Goal: Use online tool/utility: Use online tool/utility

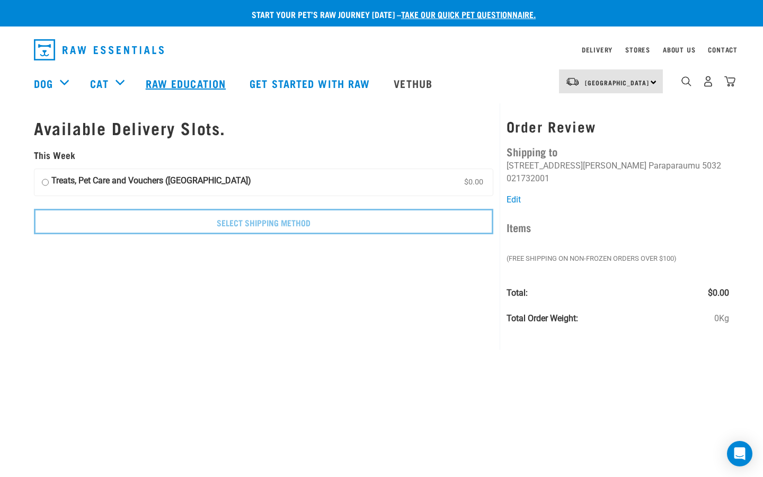
click at [165, 85] on link "Raw Education" at bounding box center [187, 83] width 104 height 42
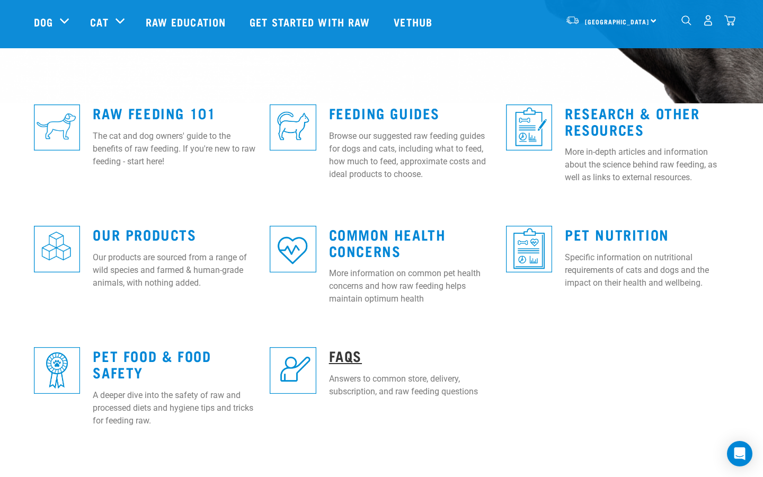
scroll to position [253, 0]
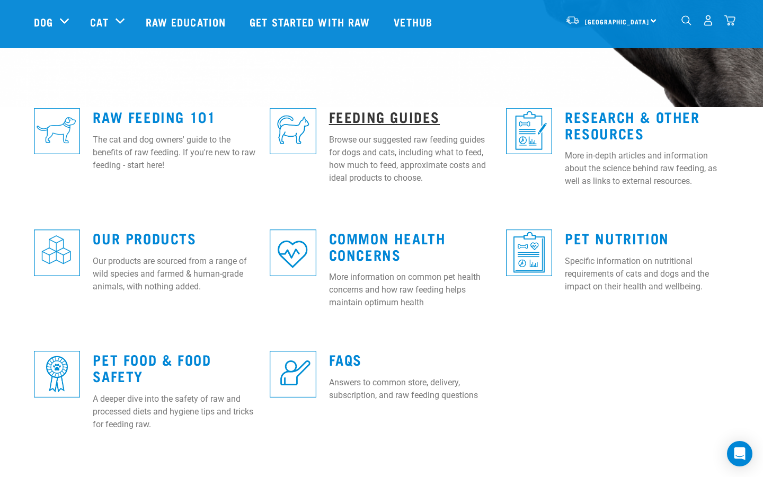
click at [381, 114] on link "Feeding Guides" at bounding box center [384, 116] width 111 height 8
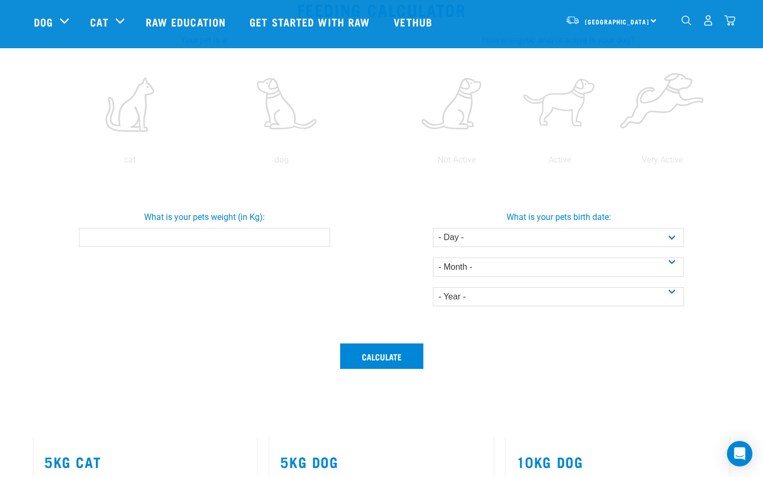
scroll to position [150, 0]
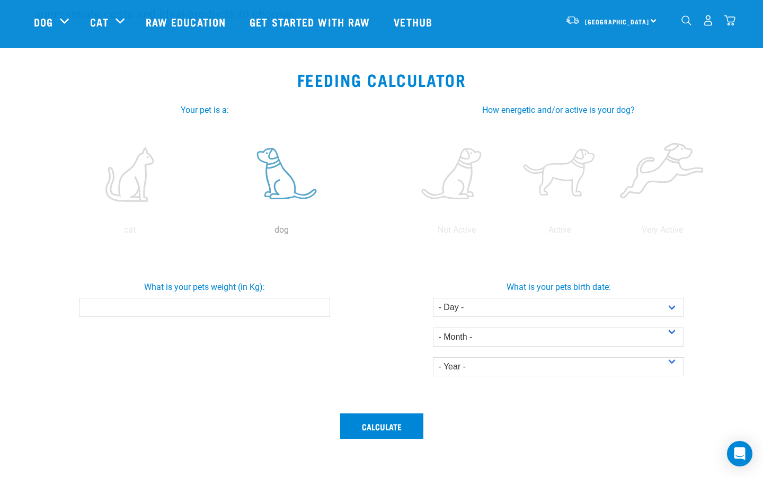
click at [285, 181] on label at bounding box center [282, 174] width 148 height 90
click at [206, 233] on input "radio" at bounding box center [206, 233] width 0 height 0
click at [245, 309] on input "What is your pets weight (in Kg):" at bounding box center [204, 307] width 251 height 19
click at [653, 172] on label at bounding box center [662, 174] width 99 height 90
click at [611, 233] on input "radio" at bounding box center [611, 233] width 0 height 0
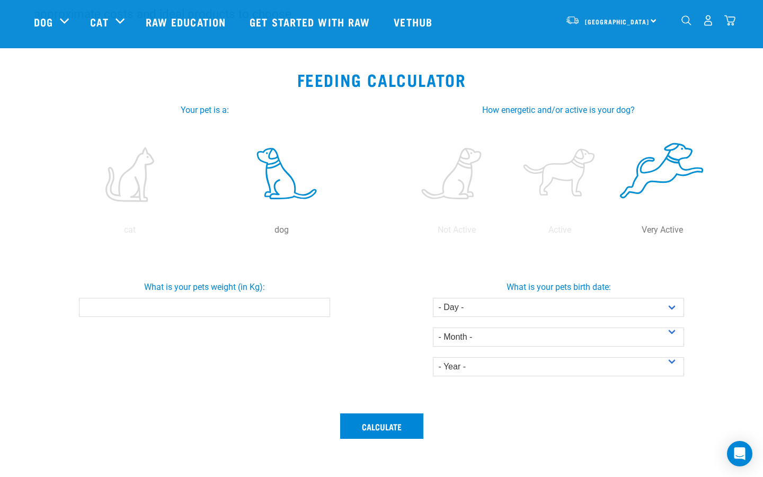
click at [269, 305] on input "What is your pets weight (in Kg):" at bounding box center [204, 307] width 251 height 19
type input "23"
click at [359, 324] on div "What is your pets weight (in Kg): 23" at bounding box center [204, 298] width 358 height 69
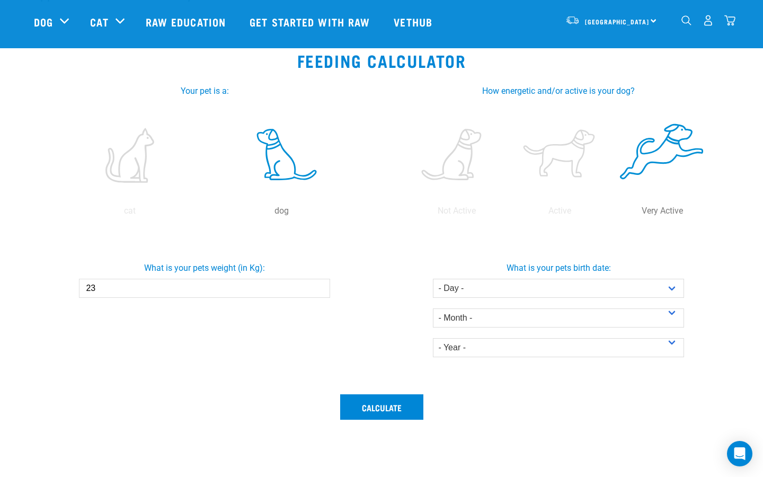
scroll to position [174, 0]
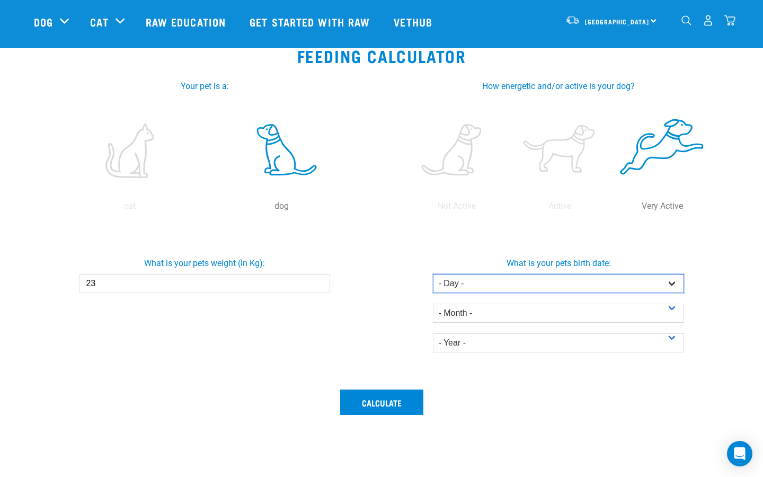
click at [492, 284] on select "- Day - 1 2 3 4 5 6 7 8 9 10 11 12 13 14 15 16 17 18 19 20 21 22 23 24 25 26 27" at bounding box center [558, 283] width 251 height 19
select select "8"
click at [433, 274] on select "- Day - 1 2 3 4 5 6 7 8 9 10 11 12 13 14 15 16 17 18 19 20 21 22 23 24 25 26 27" at bounding box center [558, 283] width 251 height 19
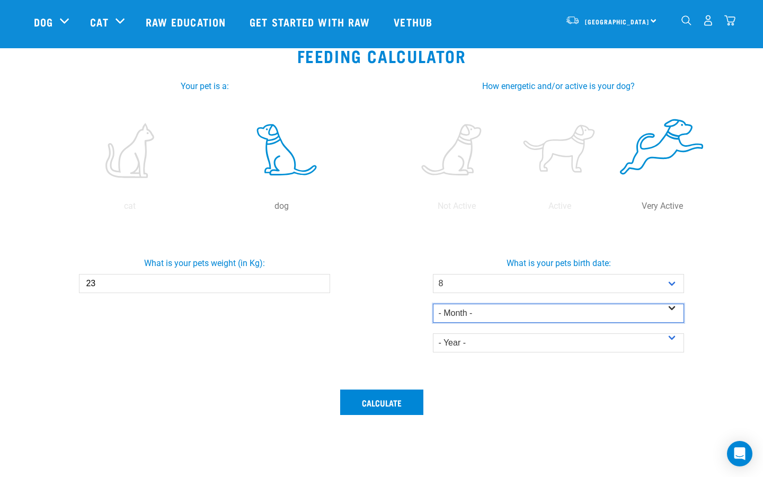
click at [483, 317] on select "- Month - January February March April May June July August September October N…" at bounding box center [558, 313] width 251 height 19
select select "December"
click at [433, 304] on select "- Month - January February March April May June July August September October N…" at bounding box center [558, 313] width 251 height 19
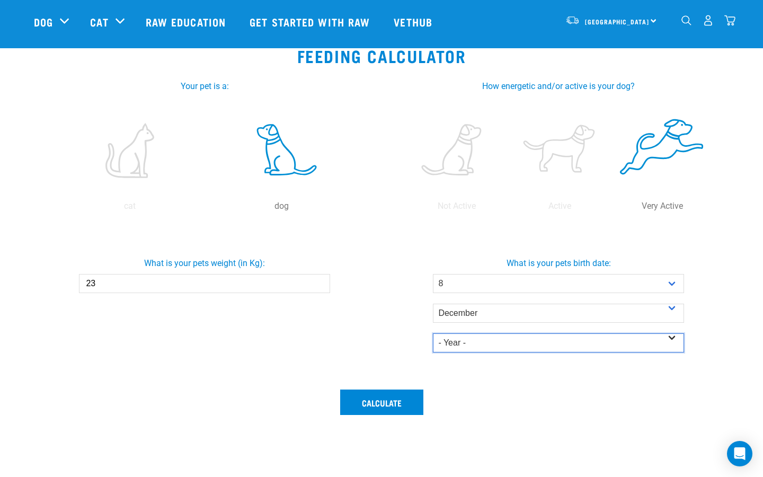
click at [482, 346] on select "- Year - 2025 2024 2023 2022 2021 2020 2019 2018 2017 2016 2015 2014" at bounding box center [558, 342] width 251 height 19
click at [433, 333] on select "- Year - 2025 2024 2023 2022 2021 2020 2019 2018 2017 2016 2015 2014" at bounding box center [558, 342] width 251 height 19
click at [474, 344] on select "- Year - 2025 2024 2023 2022 2021 2020 2019 2018 2017 2016 2015 2014" at bounding box center [558, 342] width 251 height 19
click at [433, 333] on select "- Year - 2025 2024 2023 2022 2021 2020 2019 2018 2017 2016 2015 2014" at bounding box center [558, 342] width 251 height 19
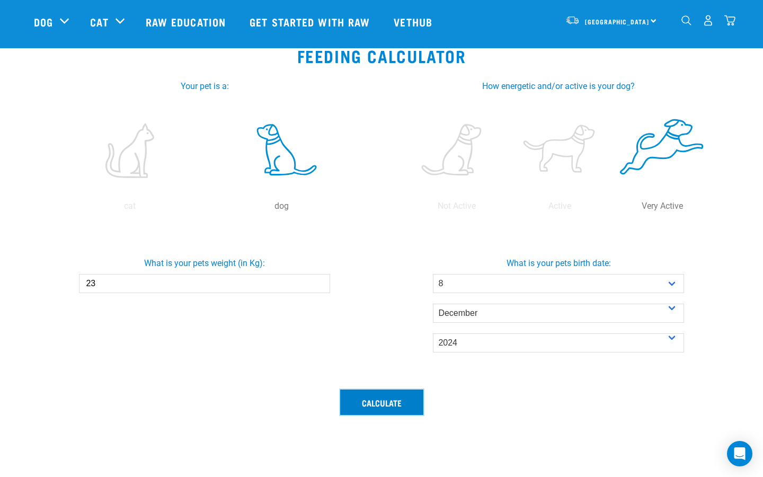
click at [388, 400] on button "Calculate" at bounding box center [381, 402] width 83 height 25
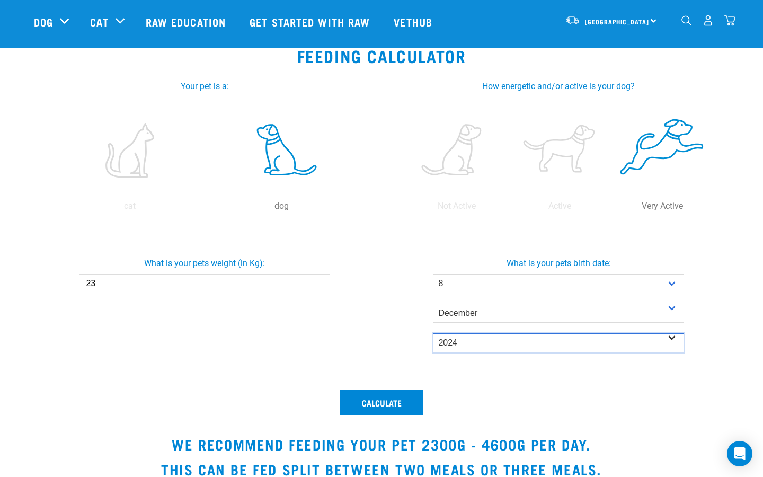
click at [473, 345] on select "- Year - 2025 2024 2023 2022 2021 2020 2019 2018 2017 2016 2015 2014" at bounding box center [558, 342] width 251 height 19
click at [433, 333] on select "- Year - 2025 2024 2023 2022 2021 2020 2019 2018 2017 2016 2015 2014" at bounding box center [558, 342] width 251 height 19
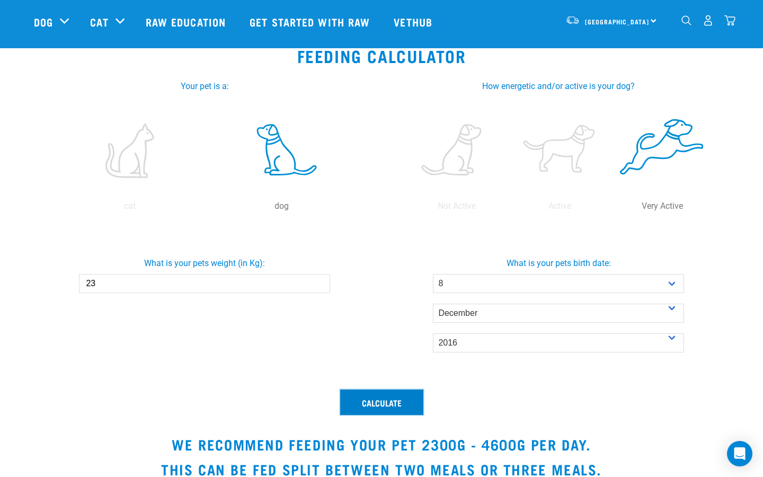
click at [407, 404] on button "Calculate" at bounding box center [381, 402] width 83 height 25
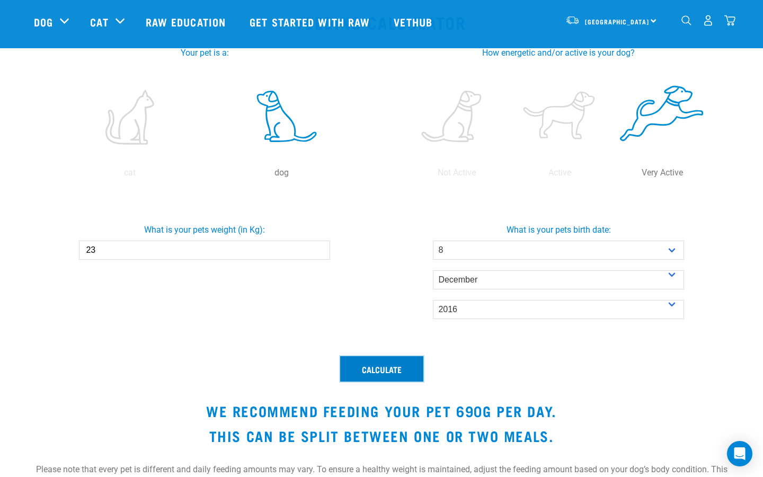
scroll to position [206, 0]
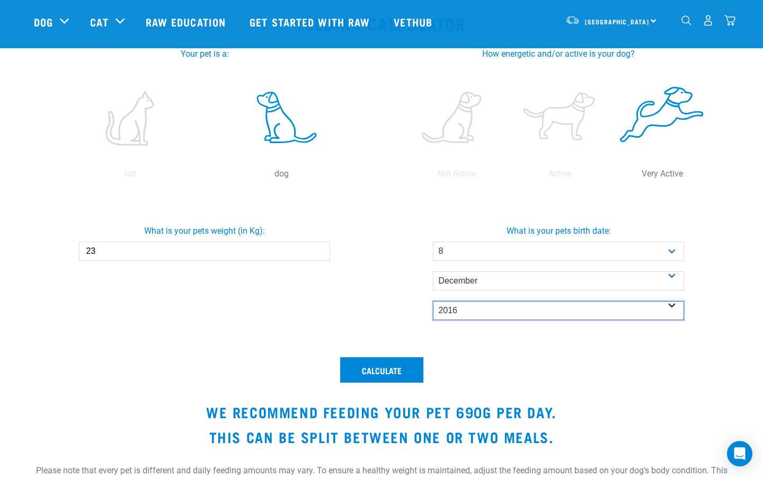
click at [473, 310] on select "- Year - 2025 2024 2023 2022 2021 2020 2019 2018 2017 2016 2015 2014" at bounding box center [558, 310] width 251 height 19
click at [433, 301] on select "- Year - 2025 2024 2023 2022 2021 2020 2019 2018 2017 2016 2015 2014" at bounding box center [558, 310] width 251 height 19
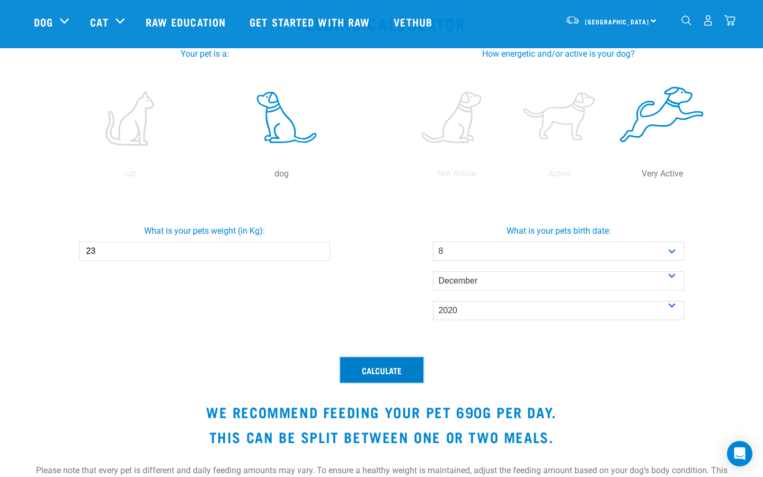
click at [404, 367] on button "Calculate" at bounding box center [381, 369] width 83 height 25
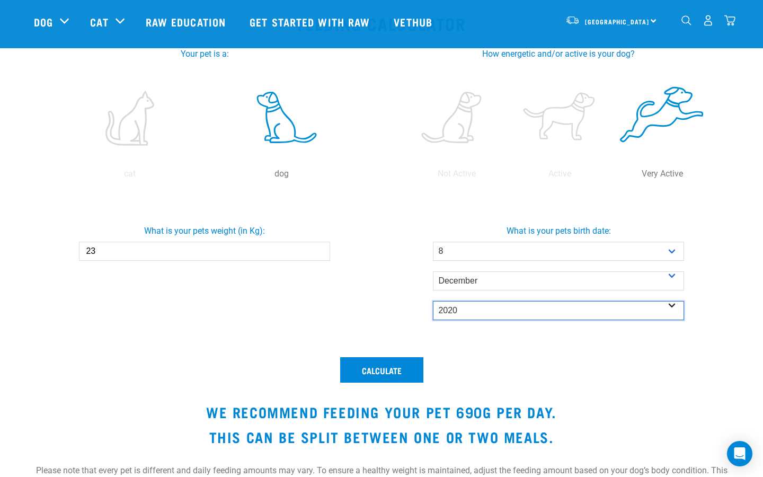
click at [473, 309] on select "- Year - 2025 2024 2023 2022 2021 2020 2019 2018 2017 2016 2015 2014" at bounding box center [558, 310] width 251 height 19
click at [433, 301] on select "- Year - 2025 2024 2023 2022 2021 2020 2019 2018 2017 2016 2015 2014" at bounding box center [558, 310] width 251 height 19
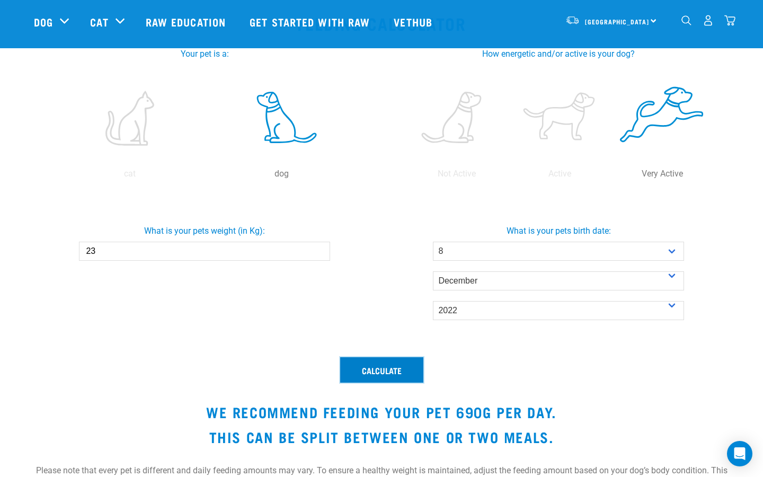
click at [410, 365] on button "Calculate" at bounding box center [381, 369] width 83 height 25
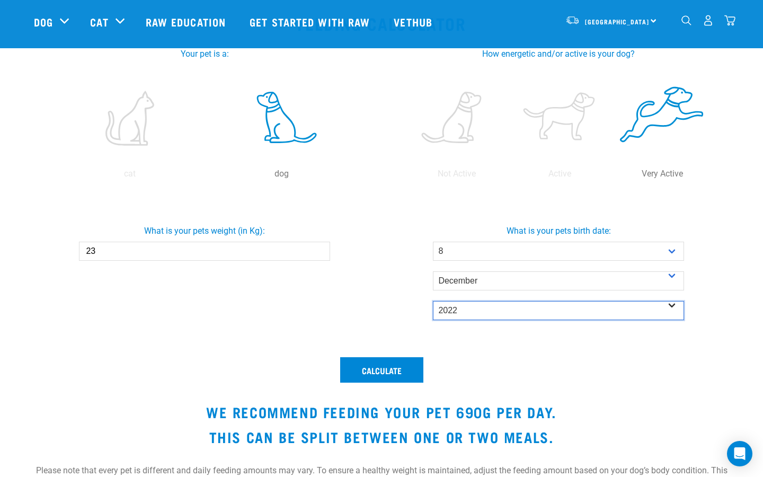
click at [467, 311] on select "- Year - 2025 2024 2023 2022 2021 2020 2019 2018 2017 2016 2015 2014" at bounding box center [558, 310] width 251 height 19
click at [433, 301] on select "- Year - 2025 2024 2023 2022 2021 2020 2019 2018 2017 2016 2015 2014" at bounding box center [558, 310] width 251 height 19
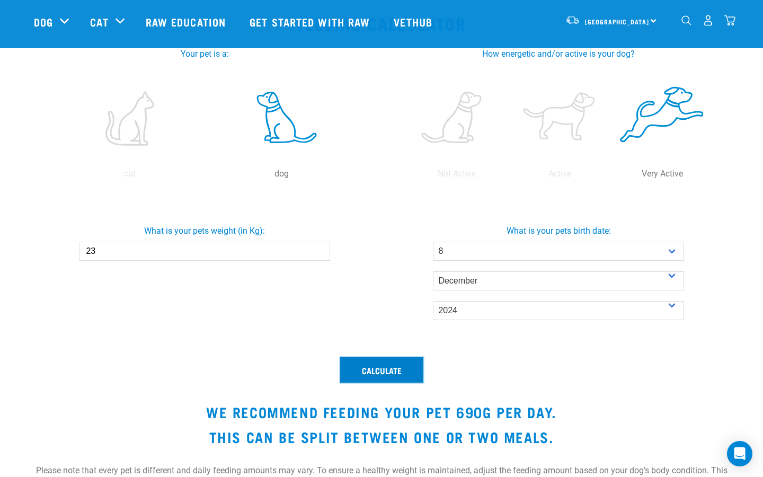
click at [403, 368] on button "Calculate" at bounding box center [381, 369] width 83 height 25
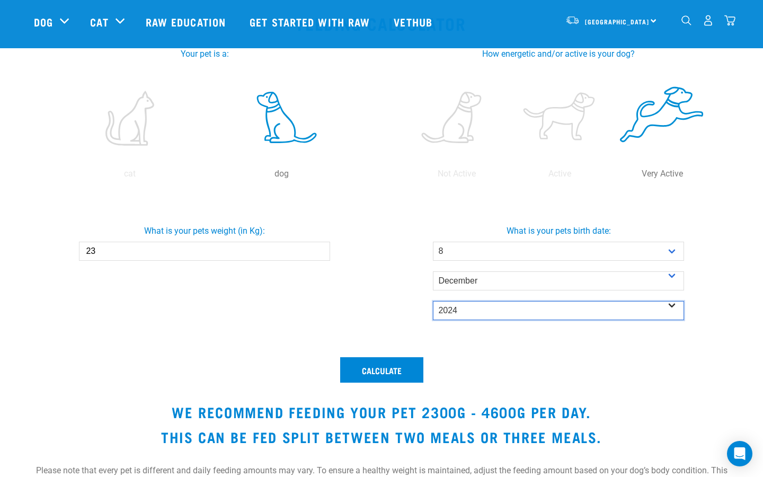
click at [458, 310] on select "- Year - 2025 2024 2023 2022 2021 2020 2019 2018 2017 2016 2015 2014" at bounding box center [558, 310] width 251 height 19
select select "2023"
click at [433, 301] on select "- Year - 2025 2024 2023 2022 2021 2020 2019 2018 2017 2016 2015 2014" at bounding box center [558, 310] width 251 height 19
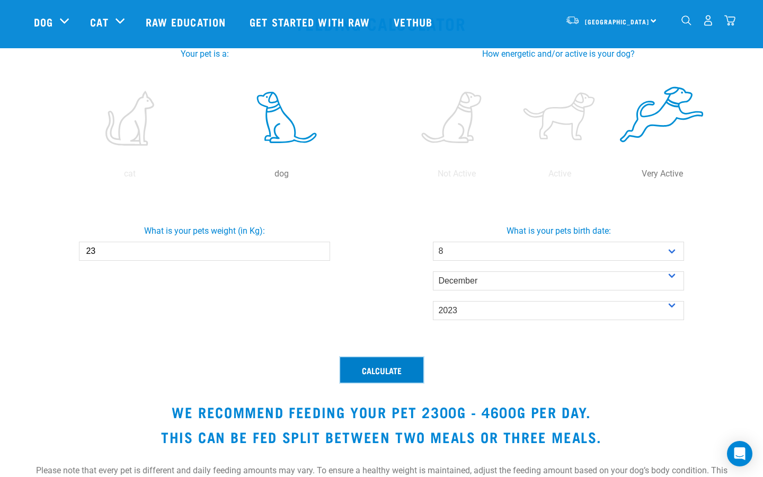
click at [402, 367] on button "Calculate" at bounding box center [381, 369] width 83 height 25
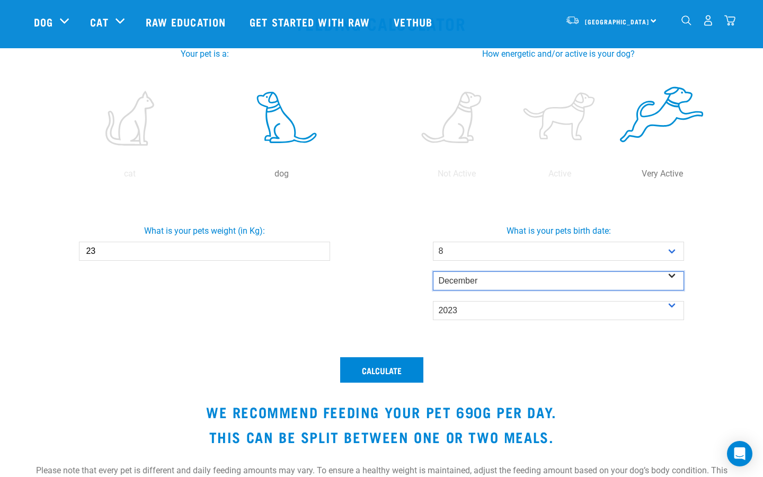
click at [466, 278] on select "- Month - January February March April May June July August September October N…" at bounding box center [558, 280] width 251 height 19
click at [433, 271] on select "- Month - January February March April May June July August September October N…" at bounding box center [558, 280] width 251 height 19
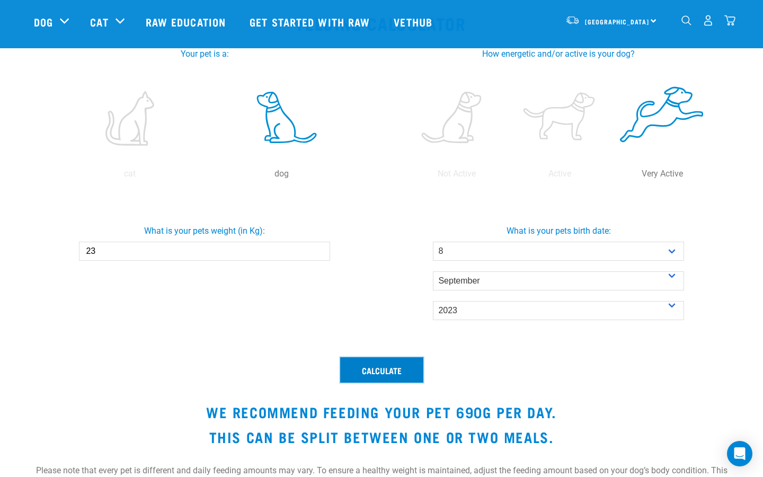
click at [412, 365] on button "Calculate" at bounding box center [381, 369] width 83 height 25
click at [418, 365] on button "Calculate" at bounding box center [381, 369] width 83 height 25
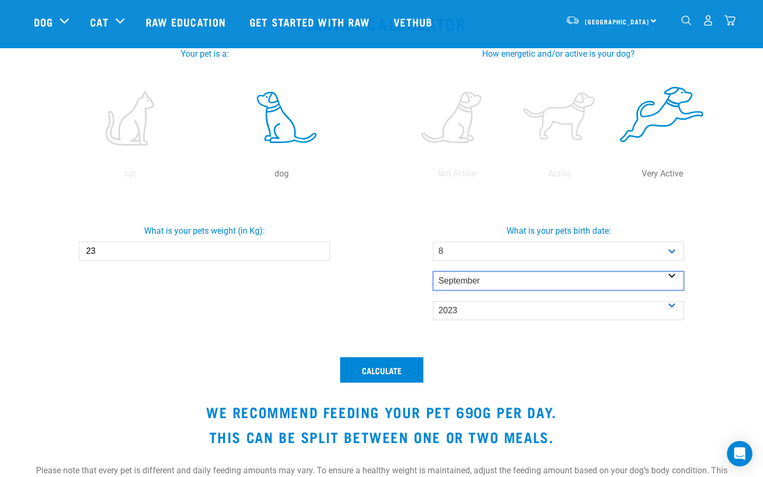
click at [465, 278] on select "- Month - January February March April May June July August September October N…" at bounding box center [558, 280] width 251 height 19
click at [433, 271] on select "- Month - January February March April May June July August September October N…" at bounding box center [558, 280] width 251 height 19
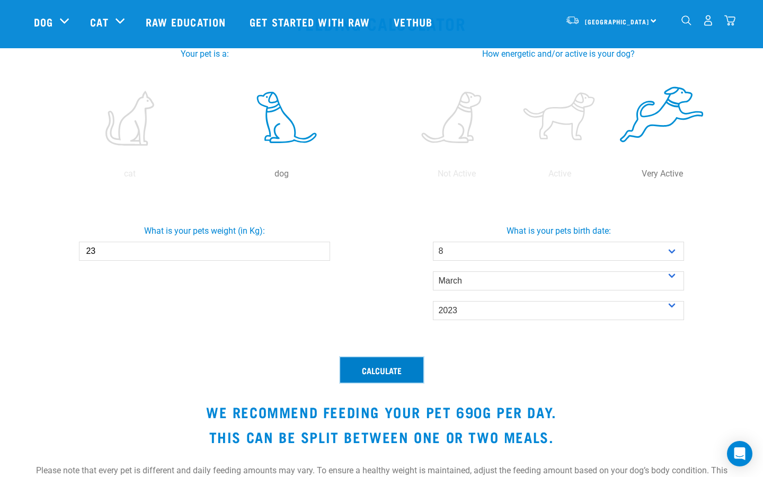
click at [400, 370] on button "Calculate" at bounding box center [381, 369] width 83 height 25
click at [401, 369] on button "Calculate" at bounding box center [381, 369] width 83 height 25
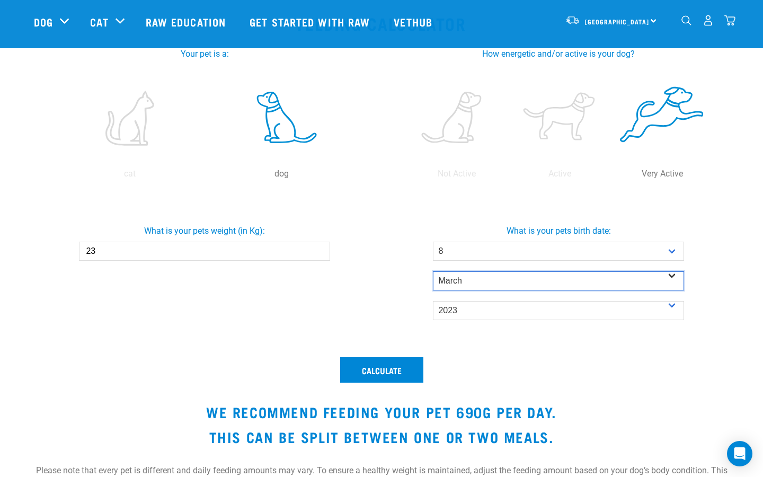
click at [466, 281] on select "- Month - January February March April May June July August September October N…" at bounding box center [558, 280] width 251 height 19
click at [433, 271] on select "- Month - January February March April May June July August September October N…" at bounding box center [558, 280] width 251 height 19
click at [465, 280] on select "- Month - January February March April May June July August September October N…" at bounding box center [558, 280] width 251 height 19
select select "September"
click at [433, 271] on select "- Month - January February March April May June July August September October N…" at bounding box center [558, 280] width 251 height 19
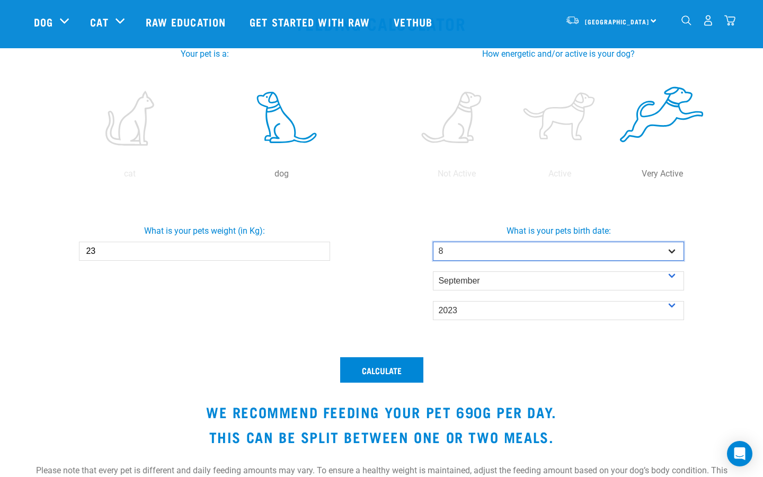
click at [472, 252] on select "- Day - 1 2 3 4 5 6 7 8 9 10 11 12 13 14 15 16 17 18 19 20 21 22 23 24 25 26 27" at bounding box center [558, 251] width 251 height 19
select select "23"
click at [433, 242] on select "- Day - 1 2 3 4 5 6 7 8 9 10 11 12 13 14 15 16 17 18 19 20 21 22 23 24 25 26 27" at bounding box center [558, 251] width 251 height 19
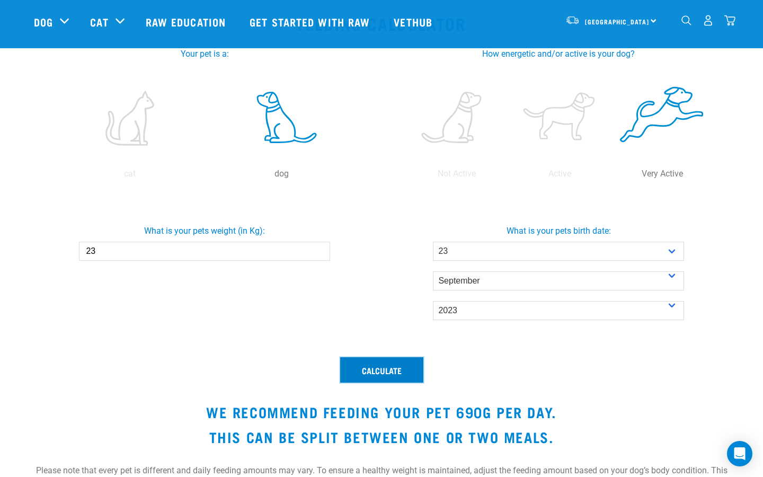
click at [413, 374] on button "Calculate" at bounding box center [381, 369] width 83 height 25
click at [416, 369] on button "Calculate" at bounding box center [381, 369] width 83 height 25
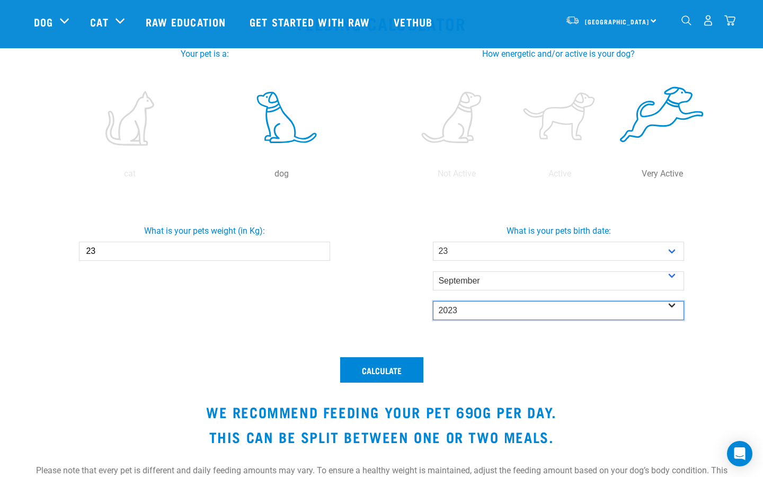
click at [475, 313] on select "- Year - 2025 2024 2023 2022 2021 2020 2019 2018 2017 2016 2015 2014" at bounding box center [558, 310] width 251 height 19
select select "2024"
click at [433, 301] on select "- Year - 2025 2024 2023 2022 2021 2020 2019 2018 2017 2016 2015 2014" at bounding box center [558, 310] width 251 height 19
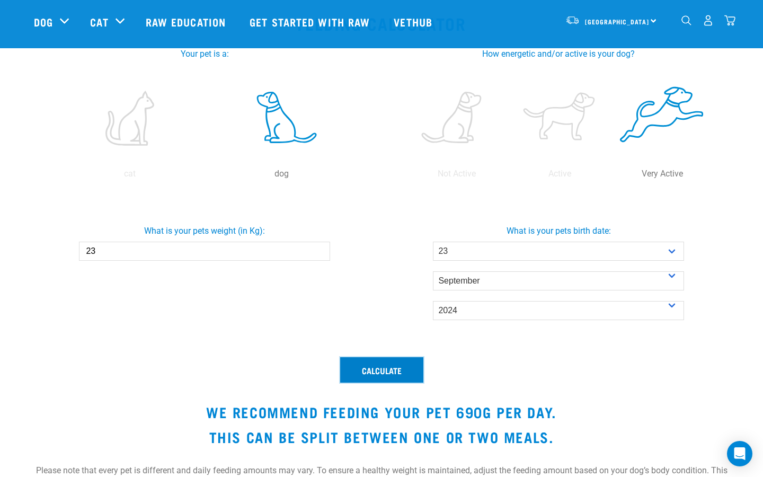
click at [413, 367] on button "Calculate" at bounding box center [381, 369] width 83 height 25
click at [413, 368] on button "Calculate" at bounding box center [381, 369] width 83 height 25
click at [406, 370] on button "Calculate" at bounding box center [381, 369] width 83 height 25
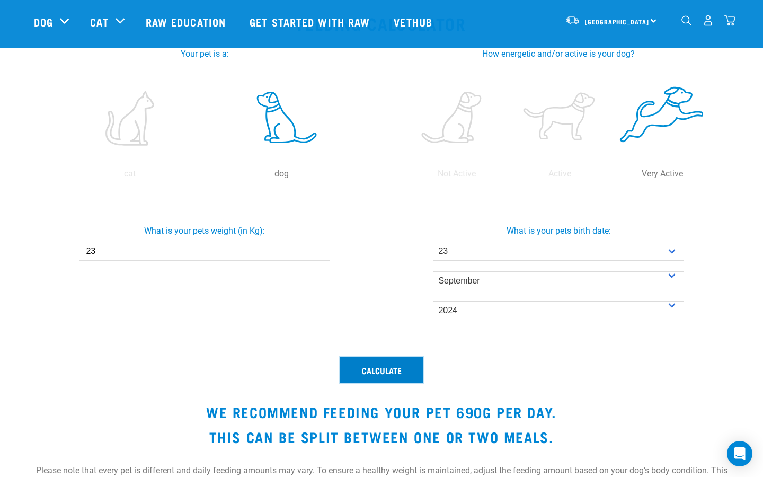
click at [406, 370] on button "Calculate" at bounding box center [381, 369] width 83 height 25
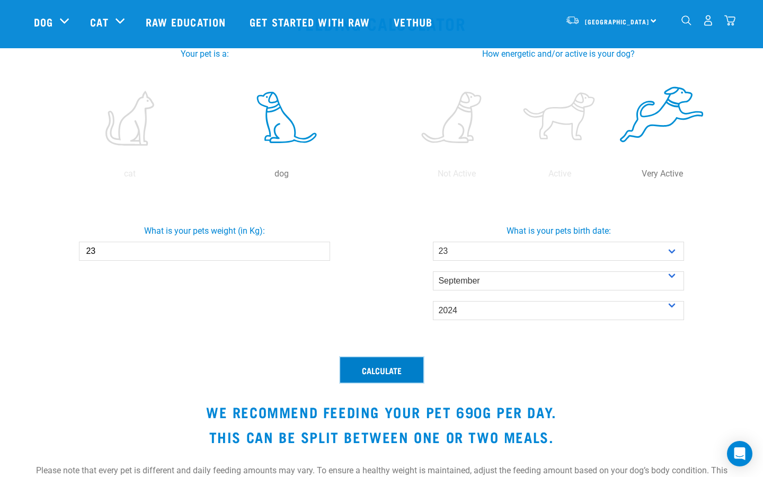
click at [406, 370] on button "Calculate" at bounding box center [381, 369] width 83 height 25
click at [195, 246] on input "23" at bounding box center [204, 251] width 251 height 19
click at [188, 245] on input "23" at bounding box center [204, 251] width 251 height 19
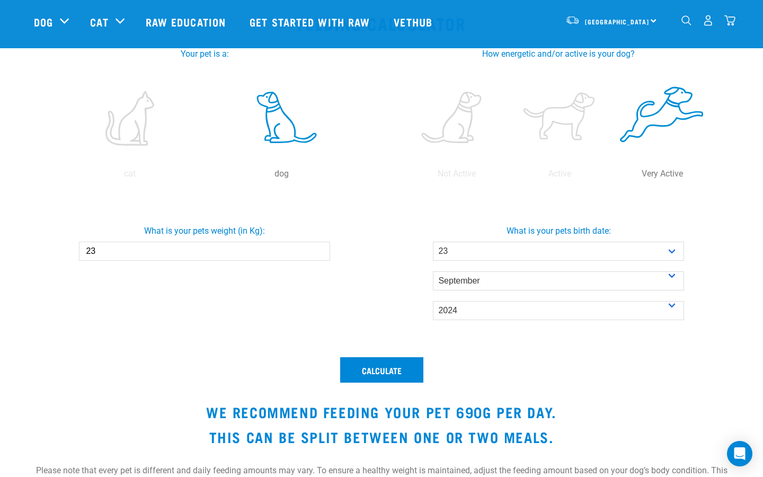
click at [144, 248] on input "23" at bounding box center [204, 251] width 251 height 19
click at [394, 364] on button "Calculate" at bounding box center [381, 369] width 83 height 25
click at [126, 248] on input "25" at bounding box center [204, 251] width 251 height 19
type input "2"
type input "30"
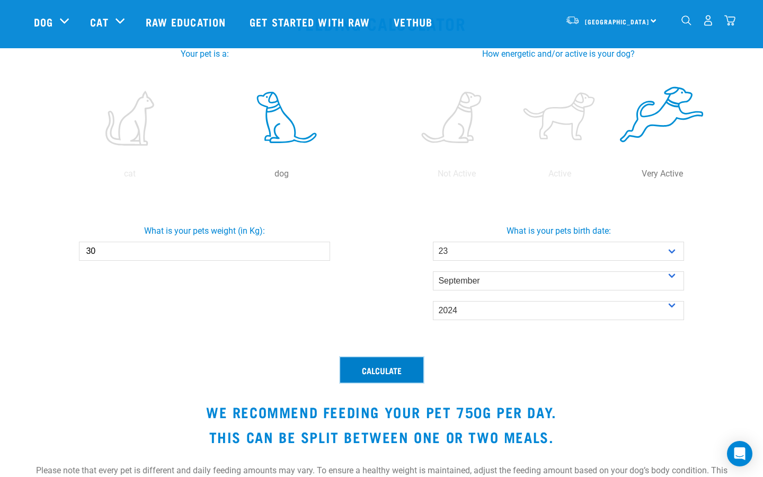
click at [390, 371] on button "Calculate" at bounding box center [381, 369] width 83 height 25
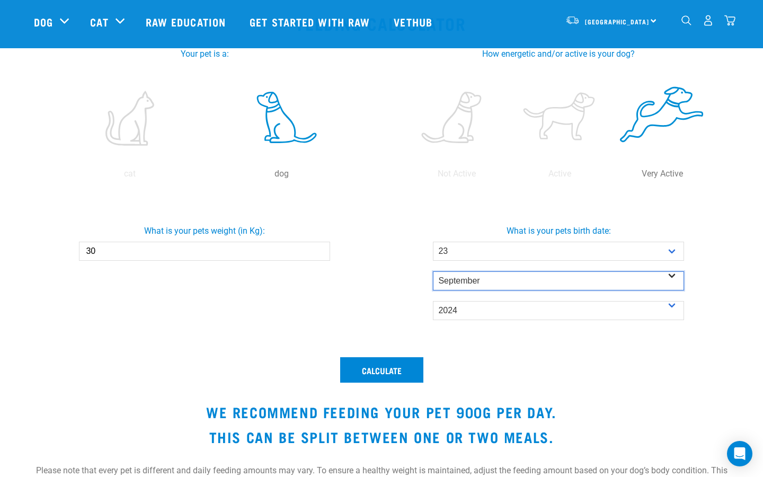
click at [494, 279] on select "- Month - January February March April May June July August September October N…" at bounding box center [558, 280] width 251 height 19
click at [433, 271] on select "- Month - January February March April May June July August September October N…" at bounding box center [558, 280] width 251 height 19
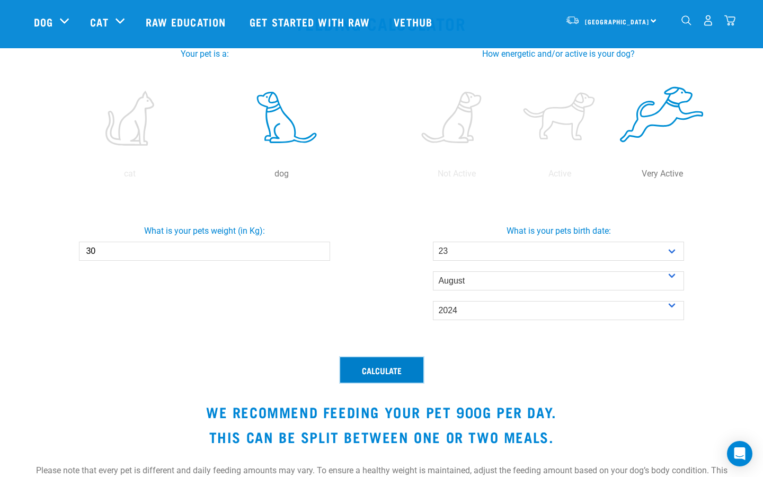
click at [396, 365] on button "Calculate" at bounding box center [381, 369] width 83 height 25
click at [398, 365] on button "Calculate" at bounding box center [381, 369] width 83 height 25
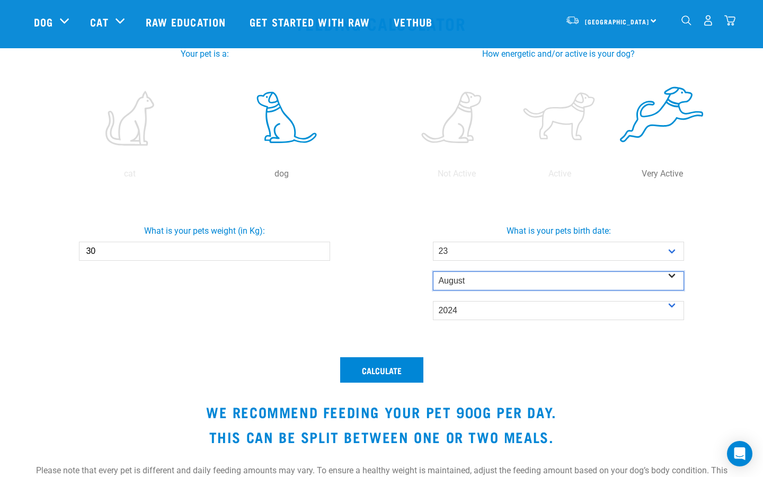
click at [478, 281] on select "- Month - January February March April May June July August September October N…" at bounding box center [558, 280] width 251 height 19
click at [433, 271] on select "- Month - January February March April May June July August September October N…" at bounding box center [558, 280] width 251 height 19
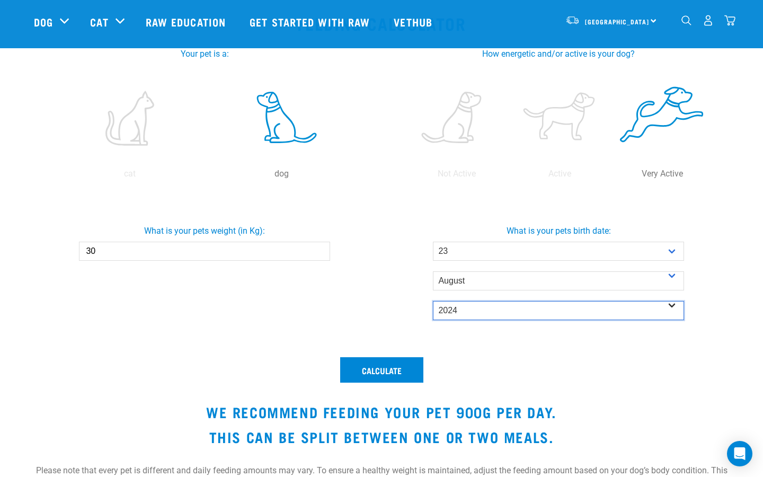
click at [470, 310] on select "- Year - 2025 2024 2023 2022 2021 2020 2019 2018 2017 2016 2015 2014" at bounding box center [558, 310] width 251 height 19
click at [433, 301] on select "- Year - 2025 2024 2023 2022 2021 2020 2019 2018 2017 2016 2015 2014" at bounding box center [558, 310] width 251 height 19
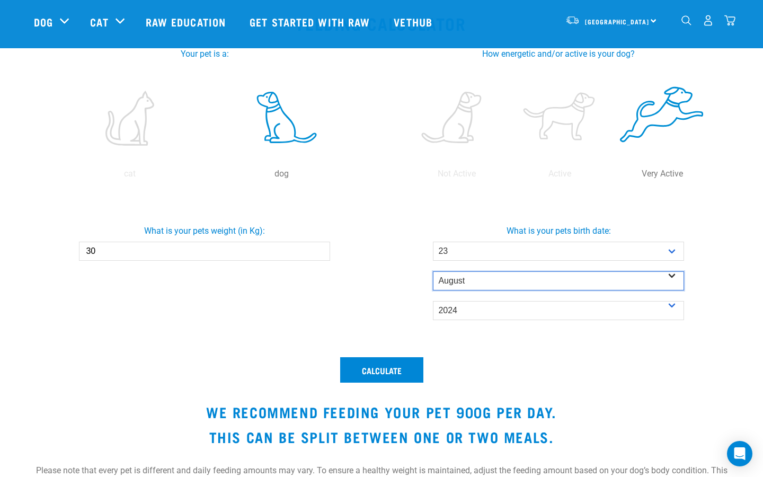
click at [470, 282] on select "- Month - January February March April May June July August September October N…" at bounding box center [558, 280] width 251 height 19
select select "December"
click at [433, 271] on select "- Month - January February March April May June July August September October N…" at bounding box center [558, 280] width 251 height 19
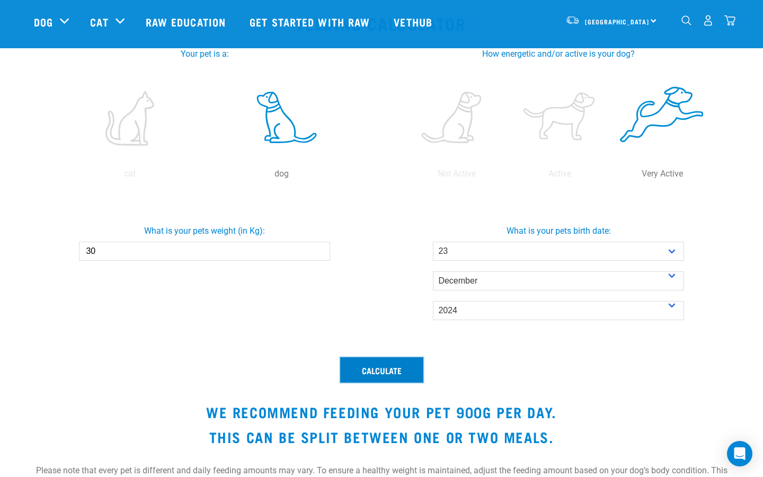
click at [397, 367] on button "Calculate" at bounding box center [381, 369] width 83 height 25
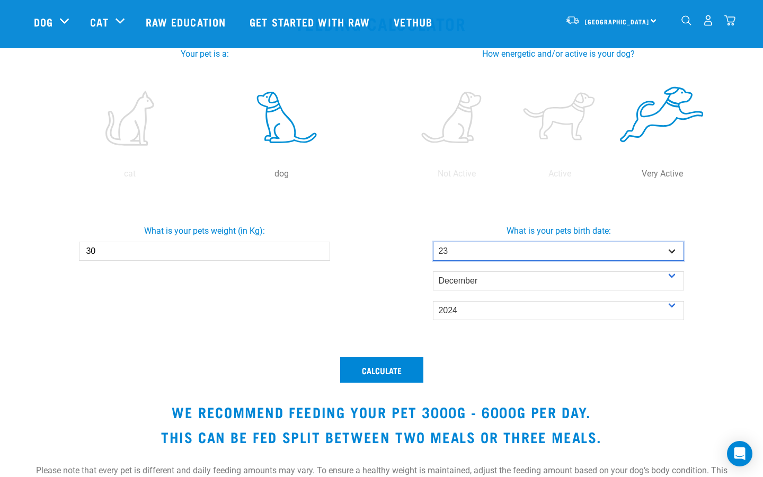
click at [480, 252] on select "- Day - 1 2 3 4 5 6 7 8 9 10 11 12 13 14 15 16 17 18 19 20 21 22 23 24 25 26 27" at bounding box center [558, 251] width 251 height 19
select select "27"
click at [433, 242] on select "- Day - 1 2 3 4 5 6 7 8 9 10 11 12 13 14 15 16 17 18 19 20 21 22 23 24 25 26 27" at bounding box center [558, 251] width 251 height 19
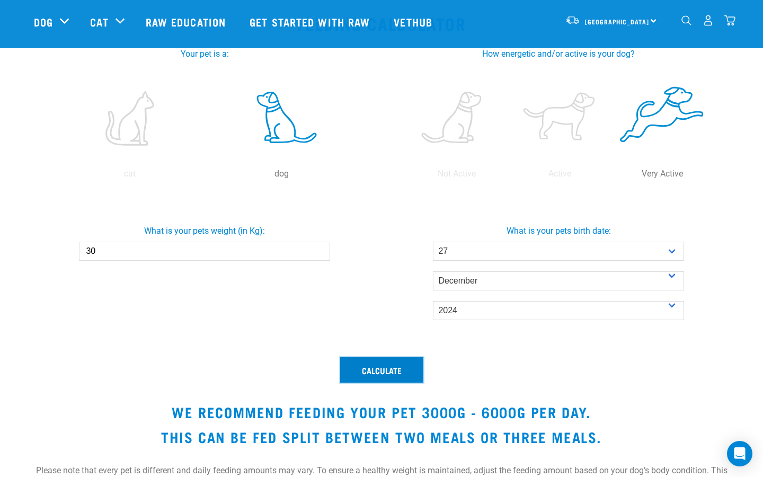
click at [397, 369] on button "Calculate" at bounding box center [381, 369] width 83 height 25
click at [399, 367] on button "Calculate" at bounding box center [381, 369] width 83 height 25
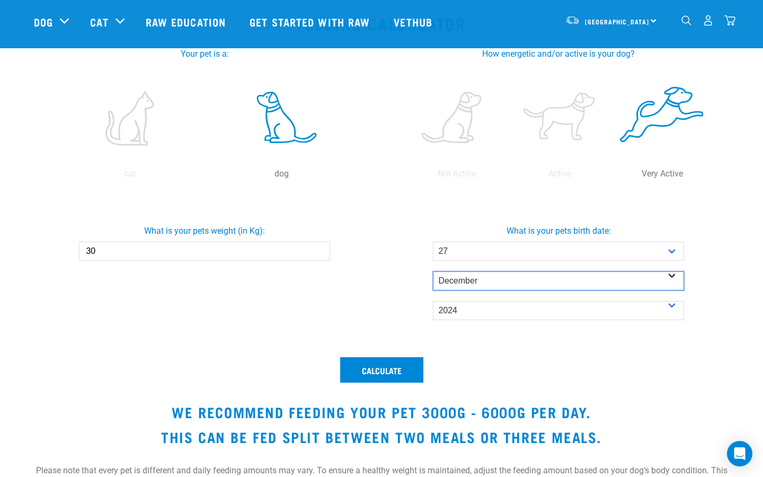
click at [485, 280] on select "- Month - January February March April May June July August September October N…" at bounding box center [558, 280] width 251 height 19
click at [433, 271] on select "- Month - January February March April May June July August September October N…" at bounding box center [558, 280] width 251 height 19
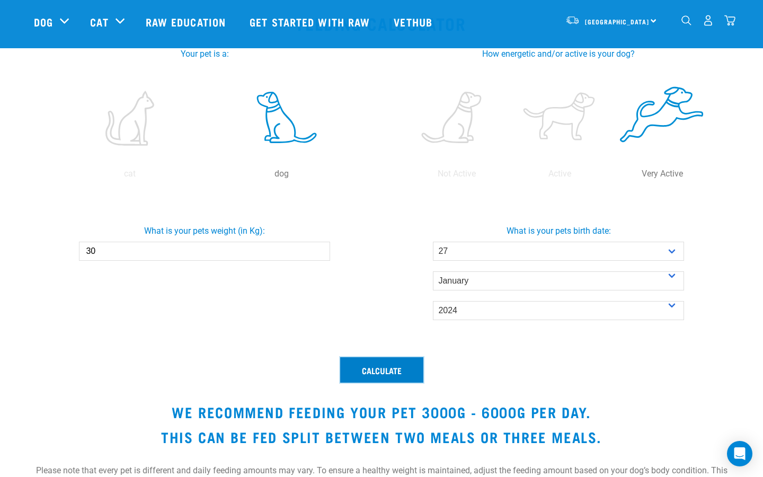
click at [400, 370] on button "Calculate" at bounding box center [381, 369] width 83 height 25
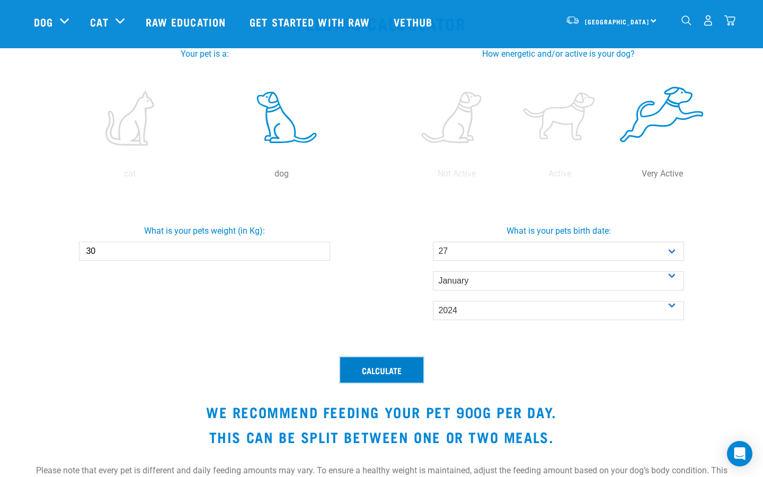
click at [402, 368] on button "Calculate" at bounding box center [381, 369] width 83 height 25
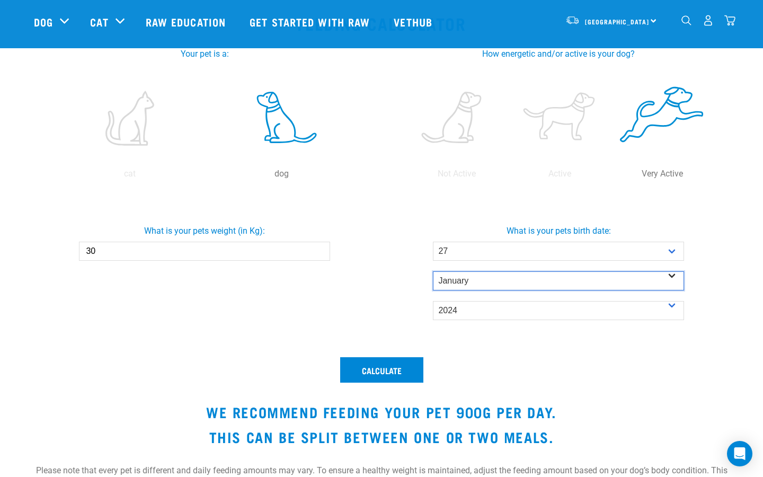
click at [478, 282] on select "- Month - January February March April May June July August September October N…" at bounding box center [558, 280] width 251 height 19
click at [433, 271] on select "- Month - January February March April May June July August September October N…" at bounding box center [558, 280] width 251 height 19
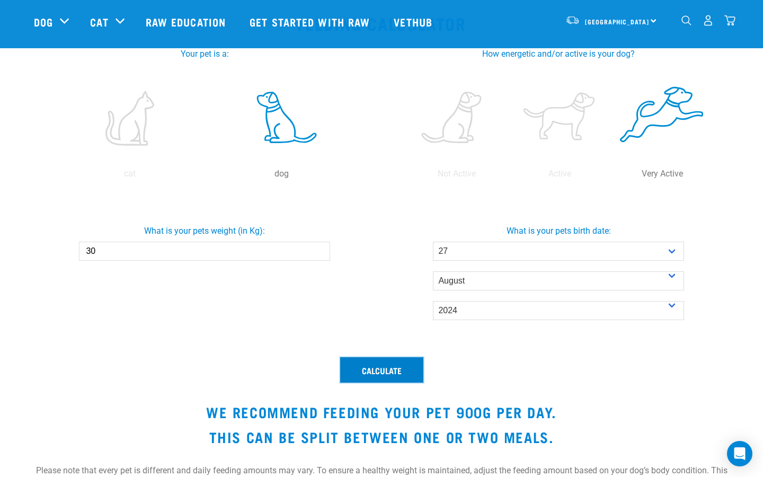
click at [405, 365] on button "Calculate" at bounding box center [381, 369] width 83 height 25
click at [406, 365] on button "Calculate" at bounding box center [381, 369] width 83 height 25
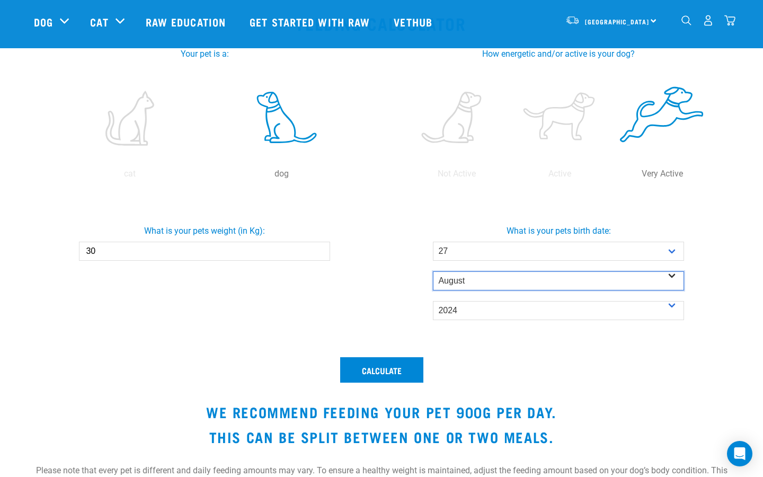
click at [475, 280] on select "- Month - January February March April May June July August September October N…" at bounding box center [558, 280] width 251 height 19
click at [433, 271] on select "- Month - January February March April May June July August September October N…" at bounding box center [558, 280] width 251 height 19
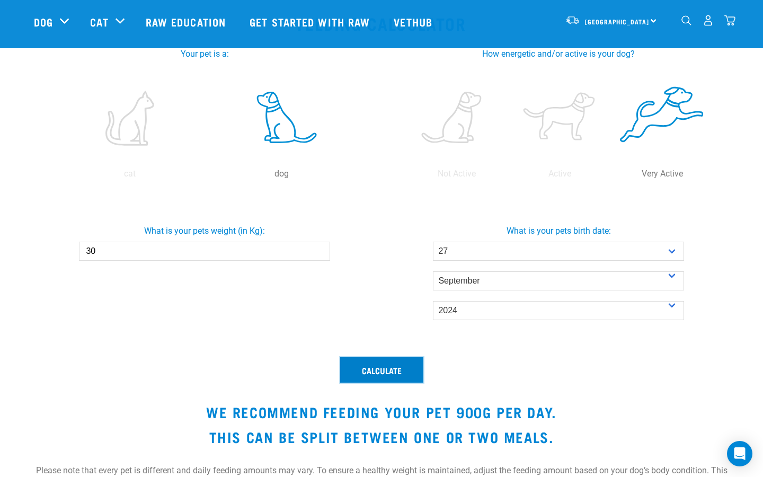
click at [400, 366] on button "Calculate" at bounding box center [381, 369] width 83 height 25
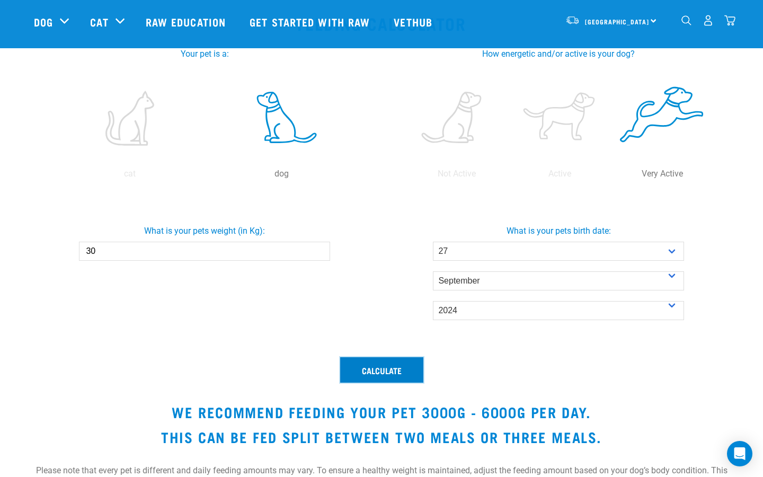
click at [394, 368] on button "Calculate" at bounding box center [381, 369] width 83 height 25
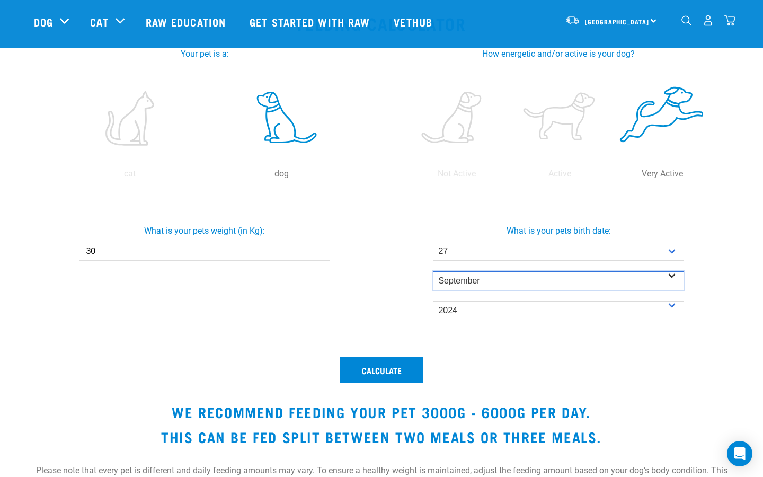
click at [486, 280] on select "- Month - January February March April May June July August September October N…" at bounding box center [558, 280] width 251 height 19
click at [433, 271] on select "- Month - January February March April May June July August September October N…" at bounding box center [558, 280] width 251 height 19
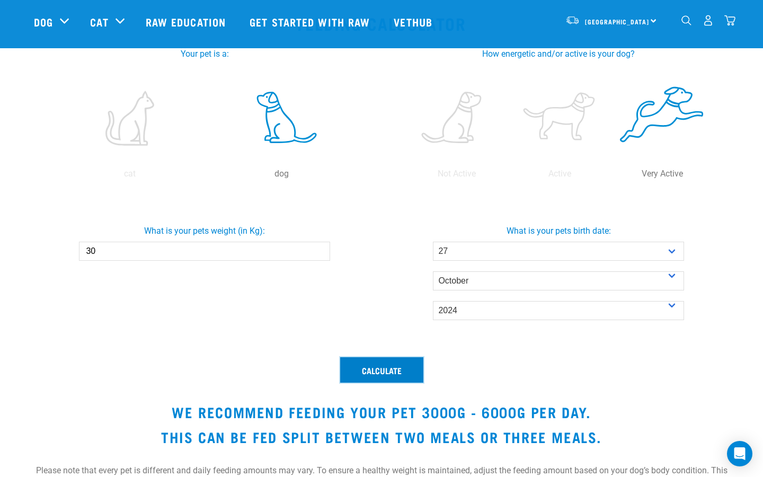
click at [389, 371] on button "Calculate" at bounding box center [381, 369] width 83 height 25
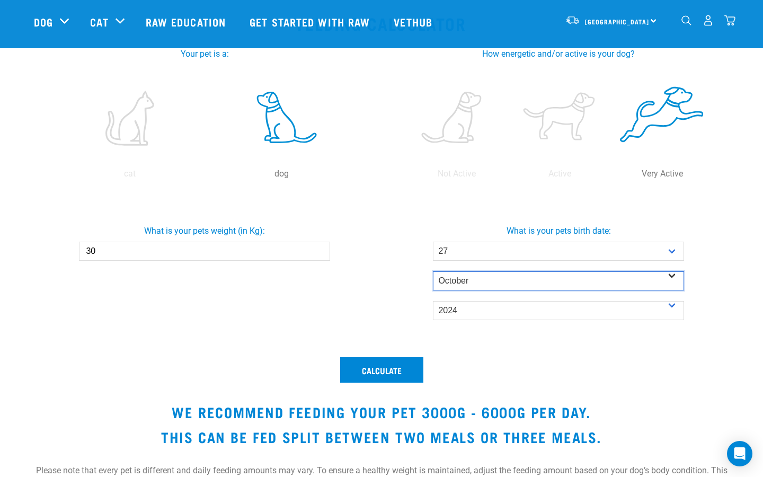
click at [485, 276] on select "- Month - January February March April May June July August September October N…" at bounding box center [558, 280] width 251 height 19
click at [433, 271] on select "- Month - January February March April May June July August September October N…" at bounding box center [558, 280] width 251 height 19
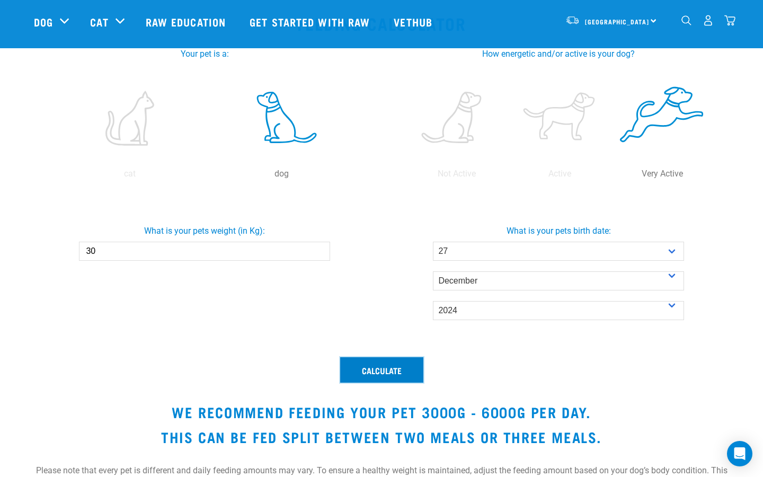
click at [395, 366] on button "Calculate" at bounding box center [381, 369] width 83 height 25
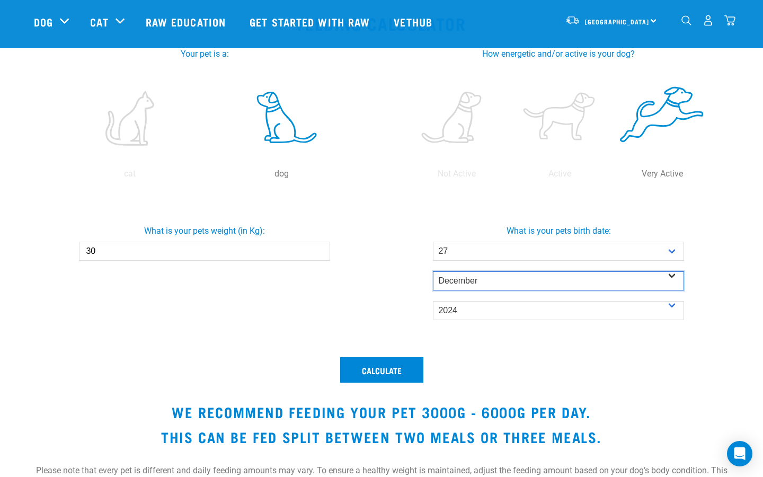
click at [474, 279] on select "- Month - January February March April May June July August September October N…" at bounding box center [558, 280] width 251 height 19
click at [463, 280] on select "- Month - January February March April May June July August September October N…" at bounding box center [558, 280] width 251 height 19
click at [433, 271] on select "- Month - January February March April May June July August September October N…" at bounding box center [558, 280] width 251 height 19
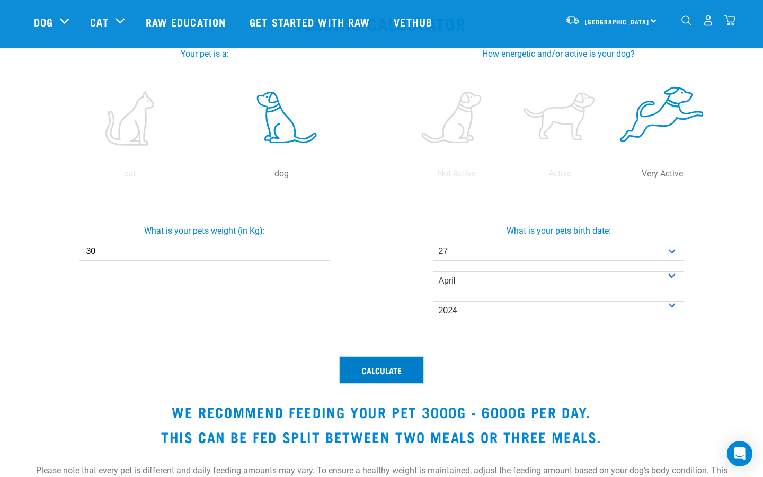
click at [398, 366] on button "Calculate" at bounding box center [381, 369] width 83 height 25
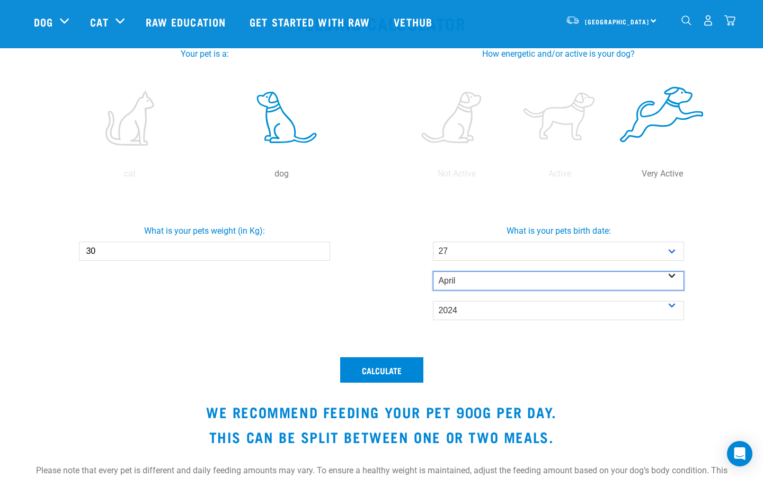
click at [462, 282] on select "- Month - January February March April May June July August September October N…" at bounding box center [558, 280] width 251 height 19
click at [433, 271] on select "- Month - January February March April May June July August September October N…" at bounding box center [558, 280] width 251 height 19
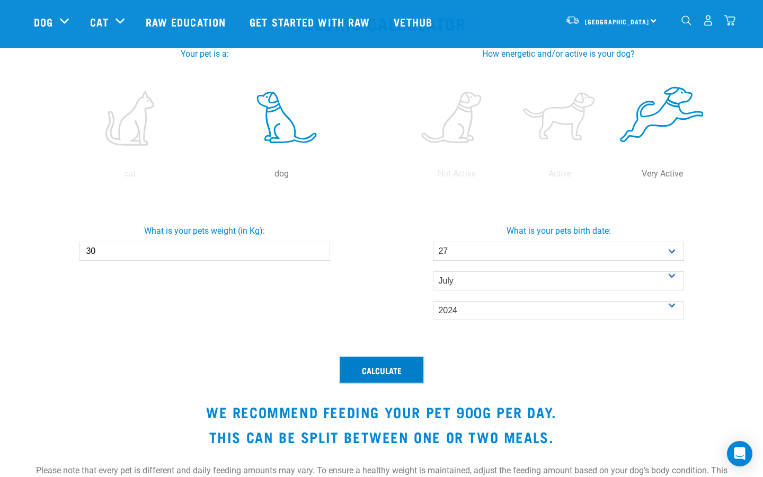
click at [397, 370] on button "Calculate" at bounding box center [381, 369] width 83 height 25
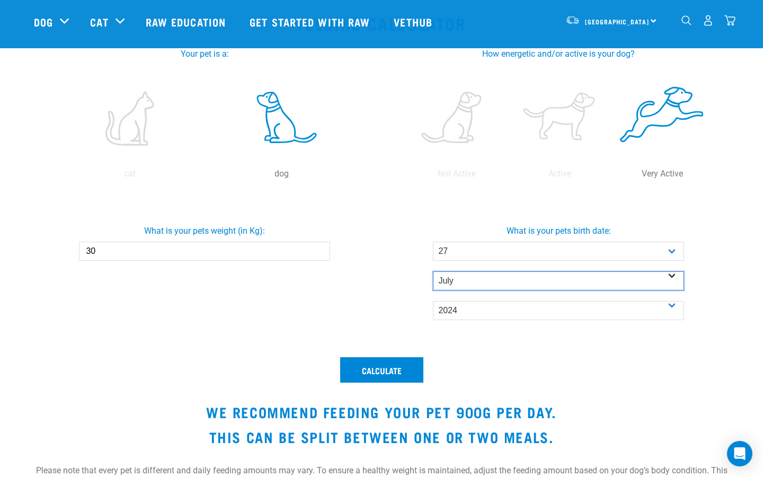
click at [475, 284] on select "- Month - January February March April May June July August September October N…" at bounding box center [558, 280] width 251 height 19
click at [433, 271] on select "- Month - January February March April May June July August September October N…" at bounding box center [558, 280] width 251 height 19
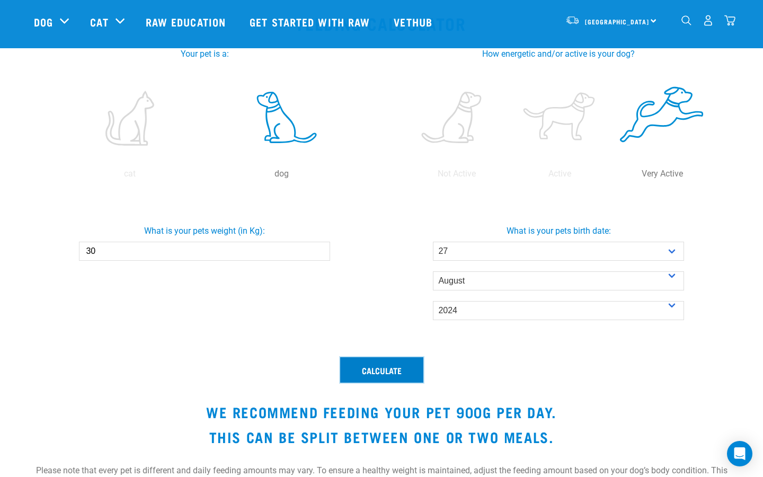
click at [401, 369] on button "Calculate" at bounding box center [381, 369] width 83 height 25
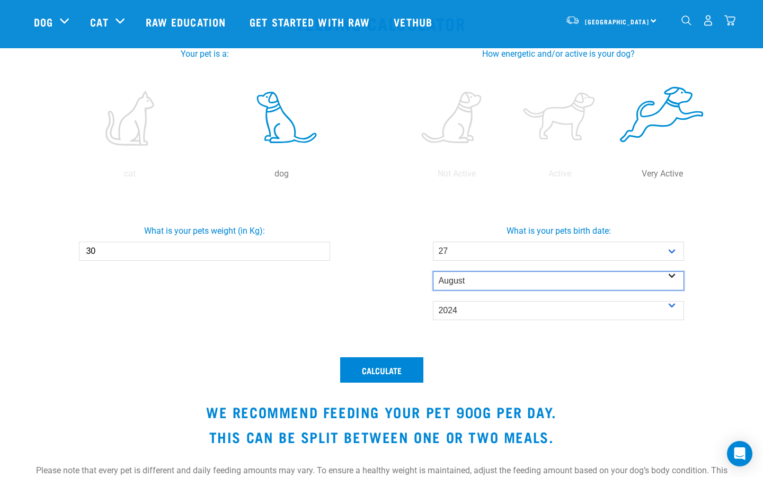
click at [466, 284] on select "- Month - January February March April May June July August September October N…" at bounding box center [558, 280] width 251 height 19
click at [433, 271] on select "- Month - January February March April May June July August September October N…" at bounding box center [558, 280] width 251 height 19
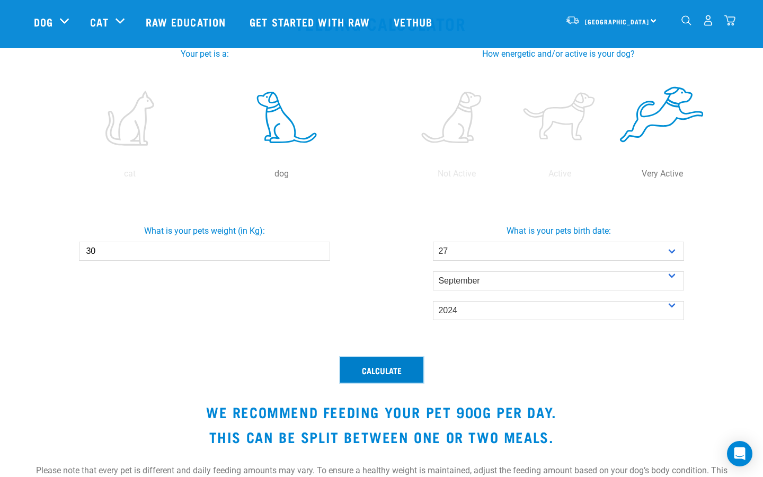
click at [388, 371] on button "Calculate" at bounding box center [381, 369] width 83 height 25
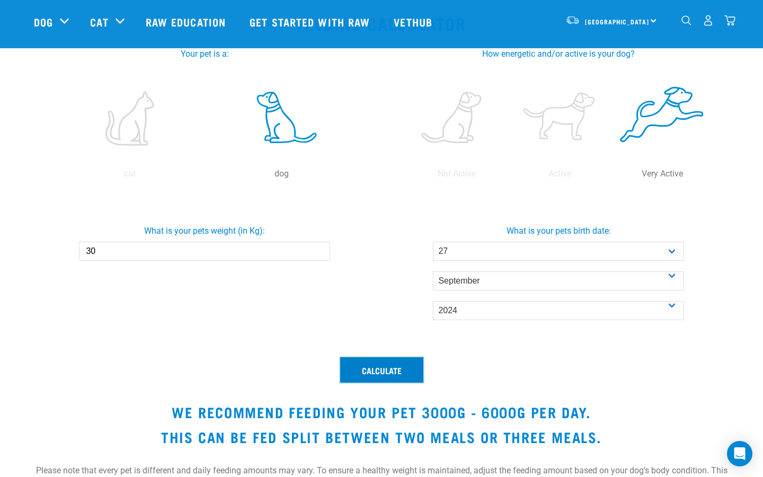
click at [388, 371] on button "Calculate" at bounding box center [381, 369] width 83 height 25
click at [560, 117] on label at bounding box center [559, 118] width 99 height 90
click at [508, 176] on input "radio" at bounding box center [508, 176] width 0 height 0
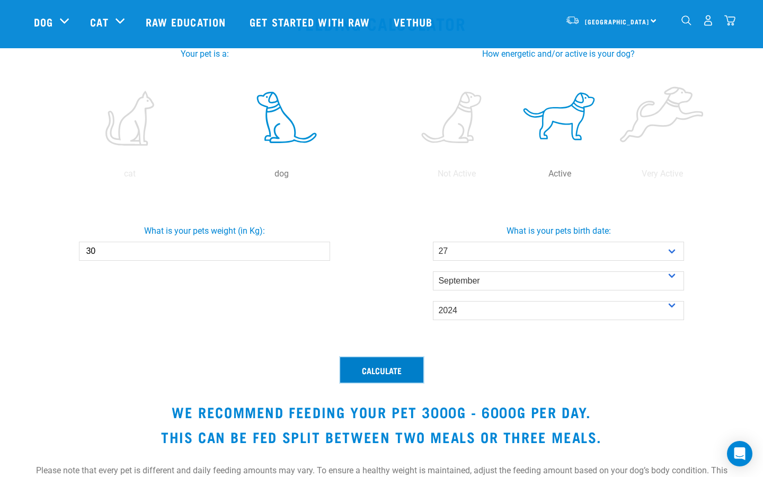
click at [373, 369] on button "Calculate" at bounding box center [381, 369] width 83 height 25
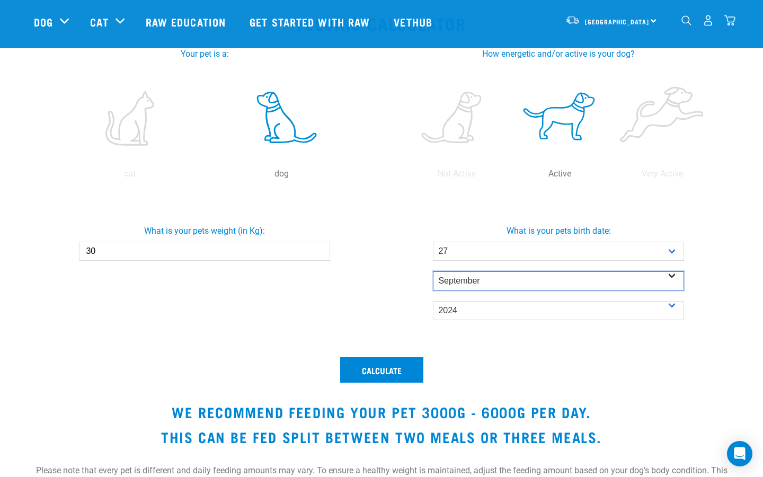
click at [470, 282] on select "- Month - January February March April May June July August September October N…" at bounding box center [558, 280] width 251 height 19
click at [433, 271] on select "- Month - January February March April May June July August September October N…" at bounding box center [558, 280] width 251 height 19
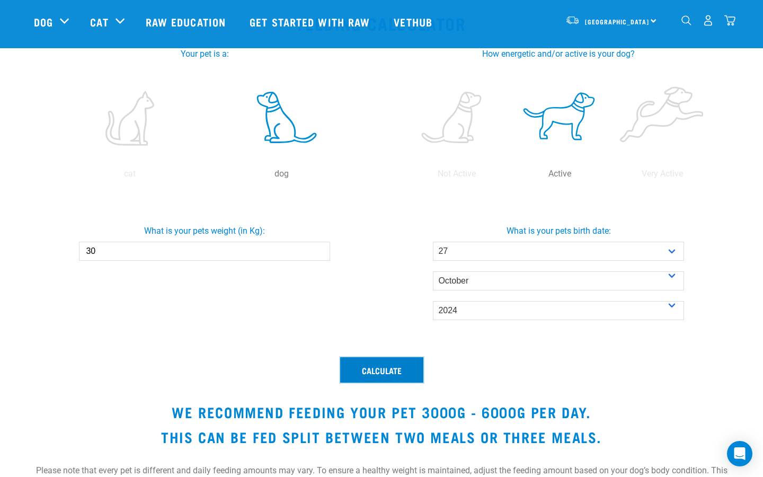
click at [399, 367] on button "Calculate" at bounding box center [381, 369] width 83 height 25
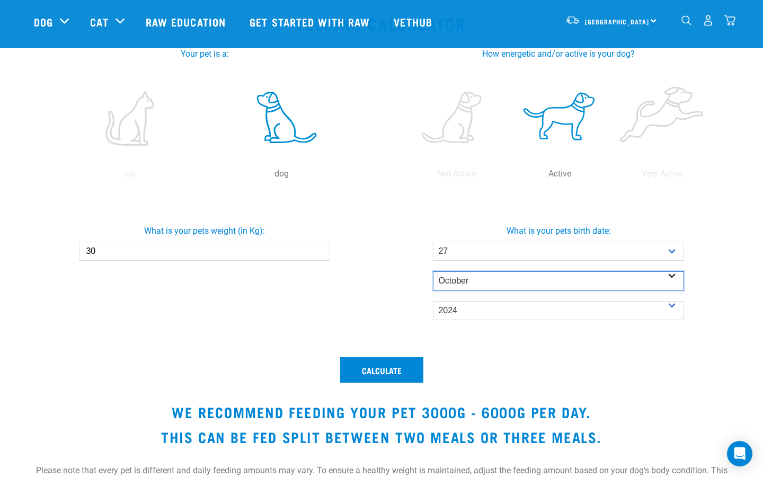
click at [461, 281] on select "- Month - January February March April May June July August September October N…" at bounding box center [558, 280] width 251 height 19
click at [433, 271] on select "- Month - January February March April May June July August September October N…" at bounding box center [558, 280] width 251 height 19
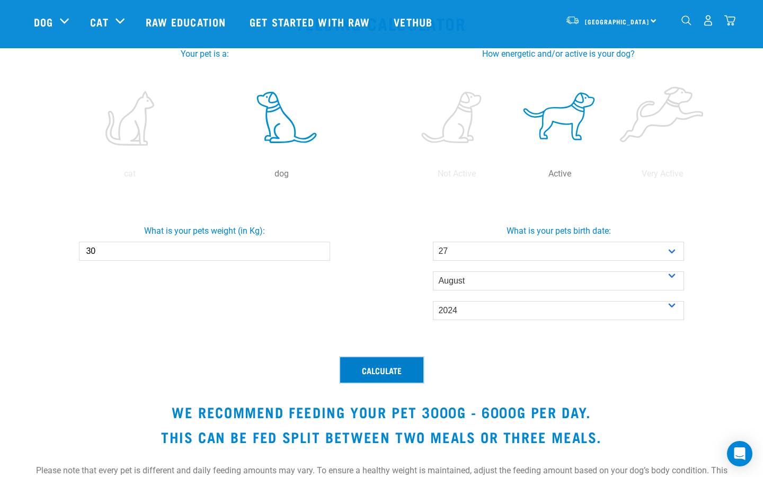
click at [409, 363] on button "Calculate" at bounding box center [381, 369] width 83 height 25
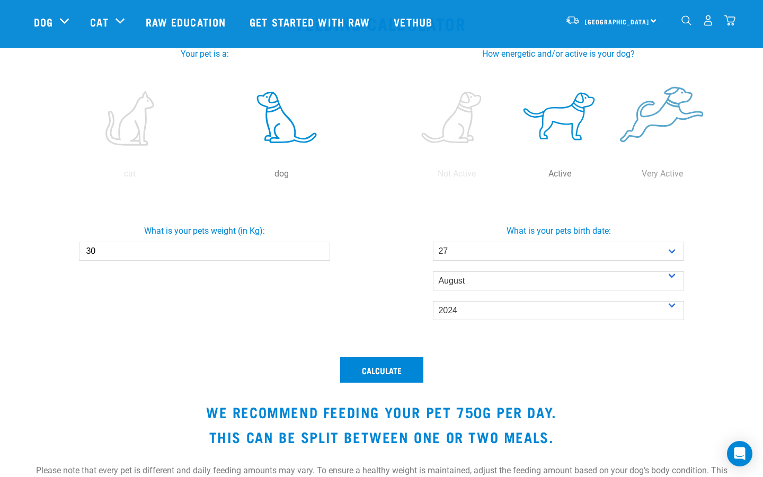
click at [640, 121] on label at bounding box center [662, 118] width 99 height 90
click at [611, 176] on input "radio" at bounding box center [611, 176] width 0 height 0
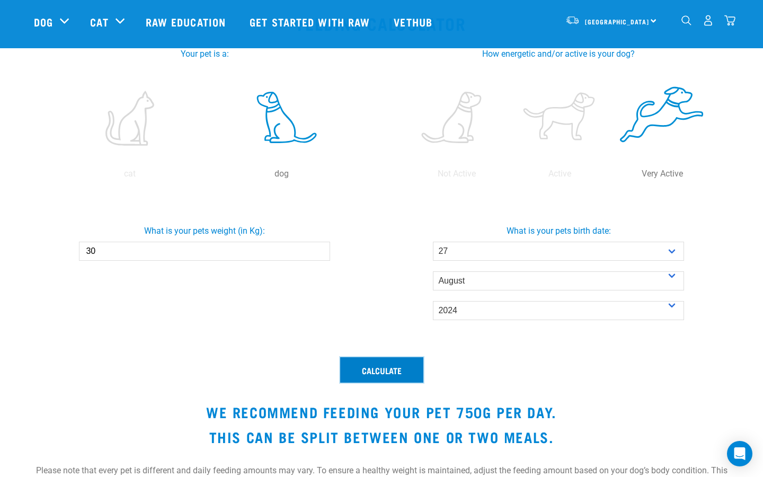
click at [399, 369] on button "Calculate" at bounding box center [381, 369] width 83 height 25
click at [460, 136] on label at bounding box center [457, 118] width 99 height 90
click at [405, 176] on input "radio" at bounding box center [405, 176] width 0 height 0
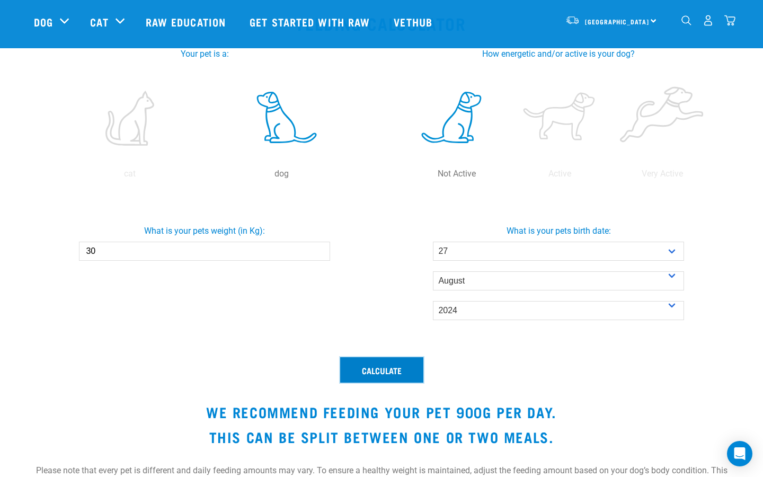
click at [398, 369] on button "Calculate" at bounding box center [381, 369] width 83 height 25
click at [549, 129] on label at bounding box center [559, 118] width 99 height 90
click at [508, 176] on input "radio" at bounding box center [508, 176] width 0 height 0
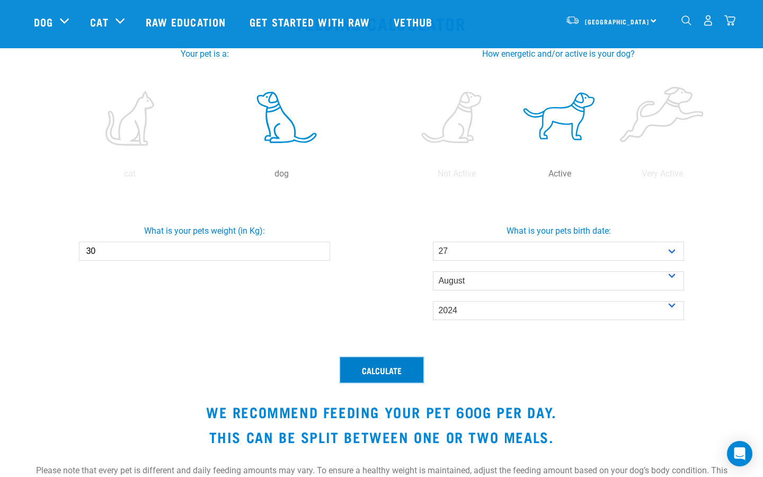
click at [407, 368] on button "Calculate" at bounding box center [381, 369] width 83 height 25
click at [662, 115] on label at bounding box center [662, 118] width 99 height 90
click at [611, 176] on input "radio" at bounding box center [611, 176] width 0 height 0
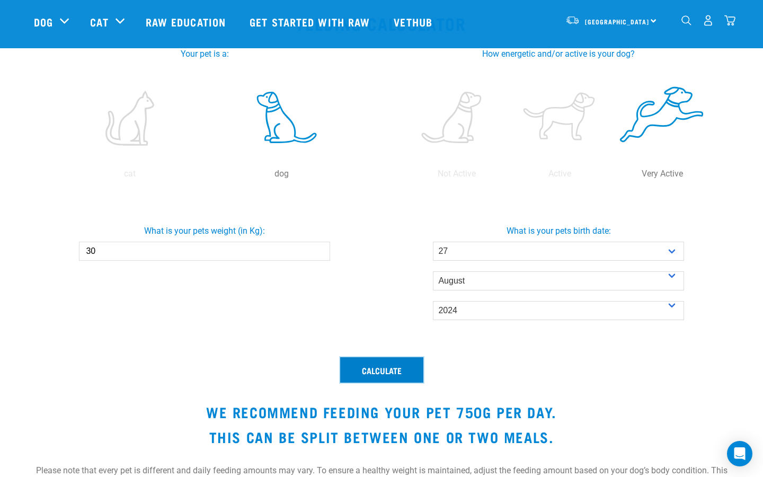
click at [391, 367] on button "Calculate" at bounding box center [381, 369] width 83 height 25
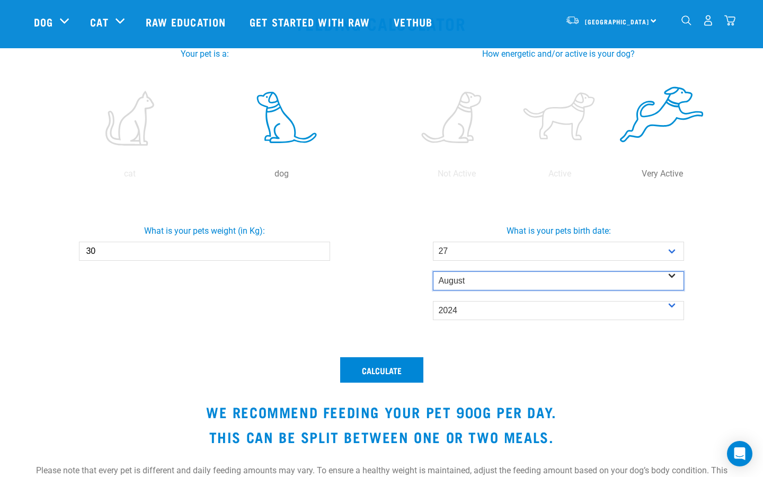
click at [462, 284] on select "- Month - January February March April May June July August September October N…" at bounding box center [558, 280] width 251 height 19
select select "December"
click at [433, 271] on select "- Month - January February March April May June July August September October N…" at bounding box center [558, 280] width 251 height 19
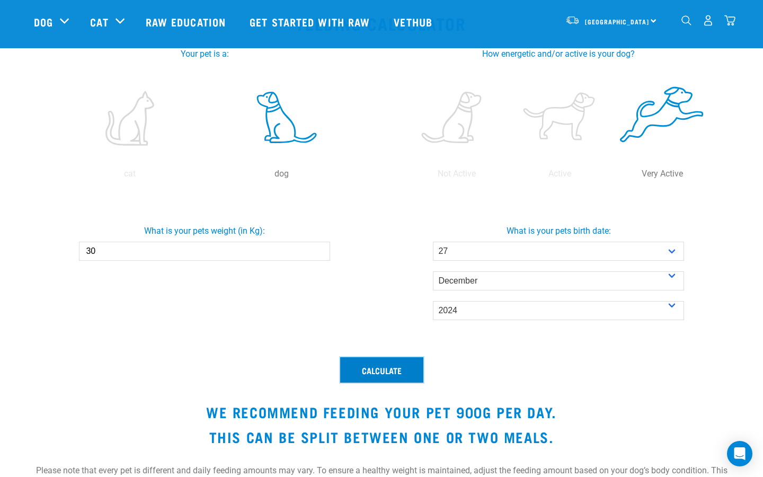
click at [377, 367] on button "Calculate" at bounding box center [381, 369] width 83 height 25
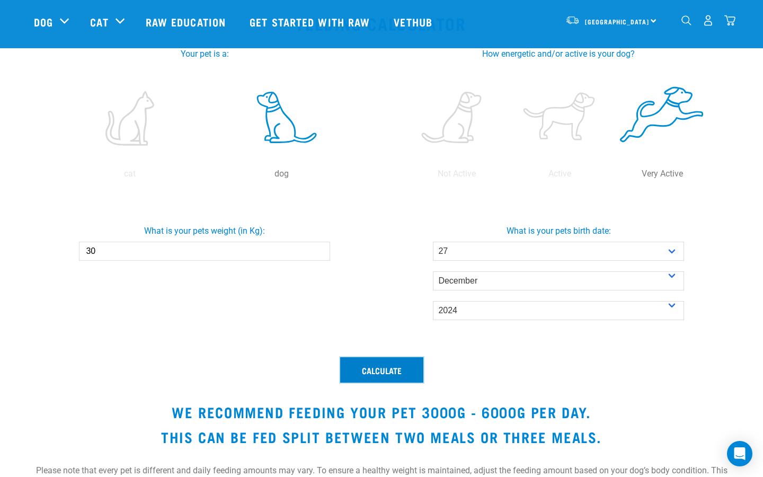
click at [377, 367] on button "Calculate" at bounding box center [381, 369] width 83 height 25
click at [152, 249] on input "30" at bounding box center [204, 251] width 251 height 19
type input "3"
click at [340, 357] on button "Calculate" at bounding box center [381, 369] width 83 height 25
click at [367, 372] on button "Calculate" at bounding box center [381, 369] width 83 height 25
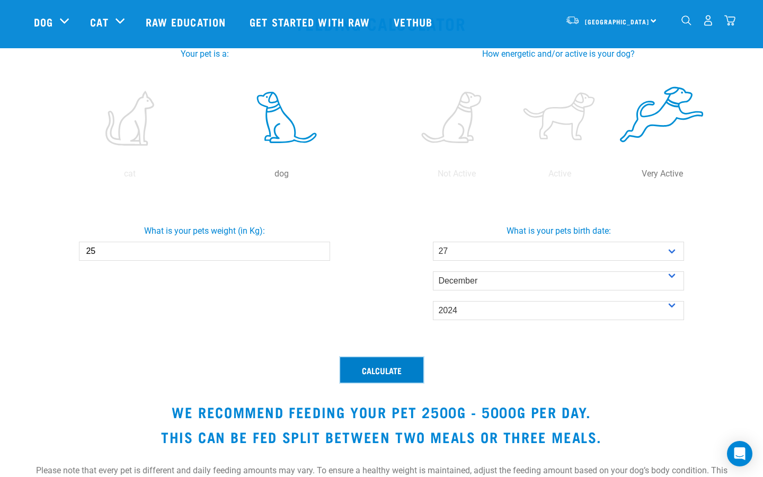
click at [367, 373] on button "Calculate" at bounding box center [381, 369] width 83 height 25
click at [104, 251] on input "25" at bounding box center [204, 251] width 251 height 19
type input "23"
click at [393, 367] on button "Calculate" at bounding box center [381, 369] width 83 height 25
click at [391, 369] on button "Calculate" at bounding box center [381, 369] width 83 height 25
